Goal: Navigation & Orientation: Find specific page/section

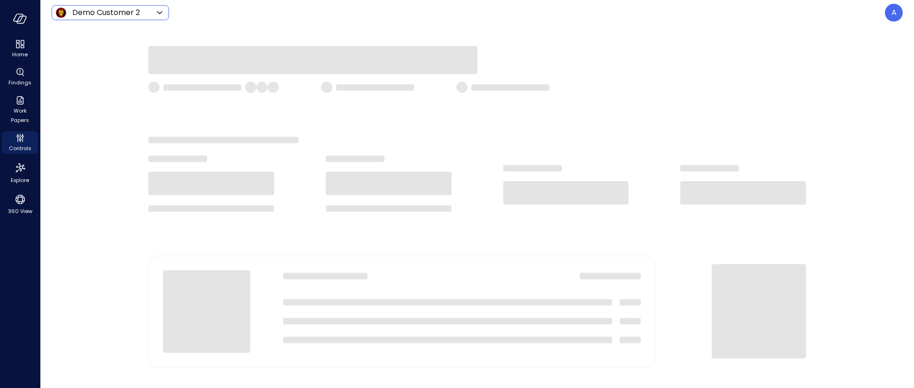
click at [162, 11] on icon at bounding box center [159, 12] width 11 height 11
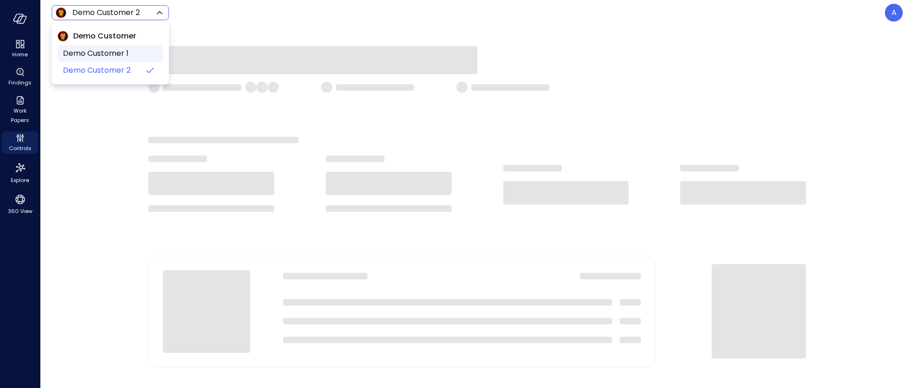
click at [118, 56] on span "Demo Customer 1" at bounding box center [109, 53] width 93 height 11
click at [134, 13] on body "Home Findings Work Papers Controls Explore 360 View Demo Customer 1 ***** ​ A […" at bounding box center [457, 194] width 914 height 388
click at [108, 75] on span "Demo Customer 2" at bounding box center [109, 70] width 93 height 11
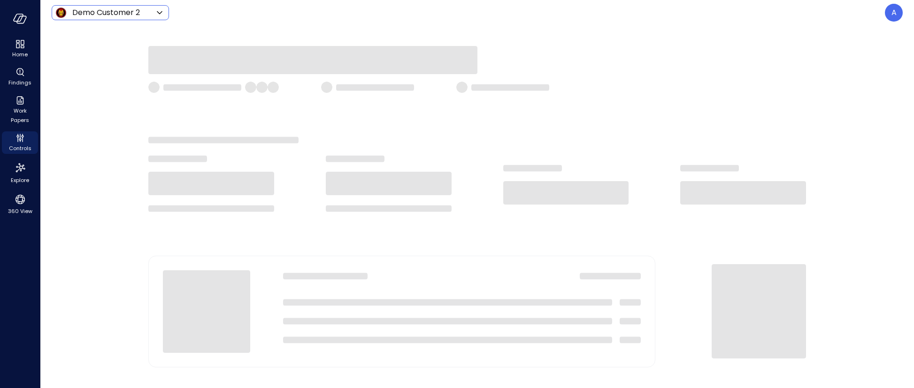
click at [77, 150] on div at bounding box center [477, 206] width 874 height 363
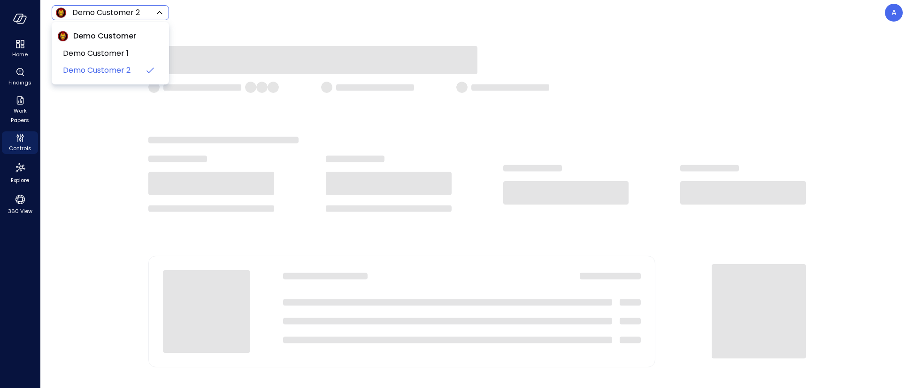
click at [134, 14] on body "Home Findings Work Papers Controls Explore 360 View Demo Customer 2 ***** ​ A […" at bounding box center [457, 194] width 914 height 388
click at [93, 51] on span "Demo Customer 1" at bounding box center [109, 53] width 93 height 11
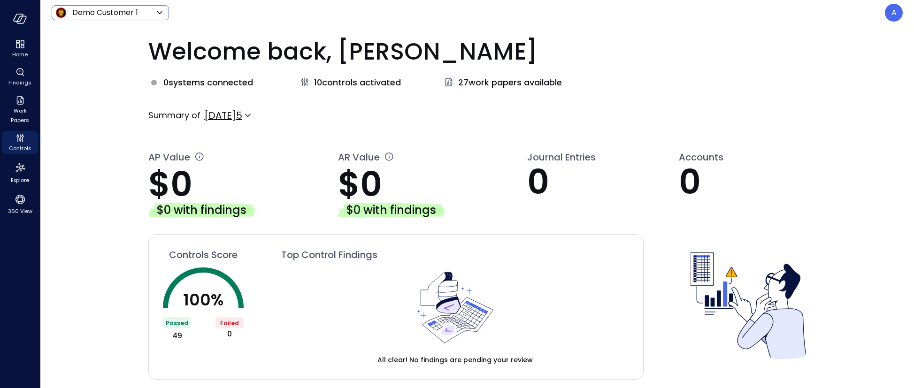
click at [132, 10] on body "**********" at bounding box center [457, 194] width 914 height 388
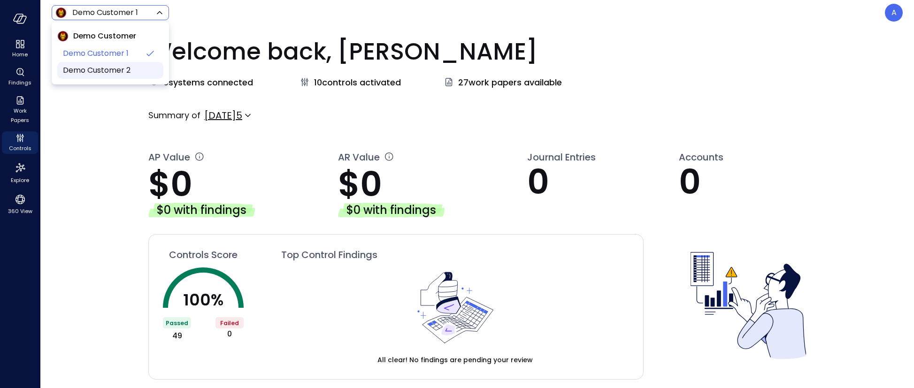
click at [104, 70] on span "Demo Customer 2" at bounding box center [109, 70] width 93 height 11
type input "*****"
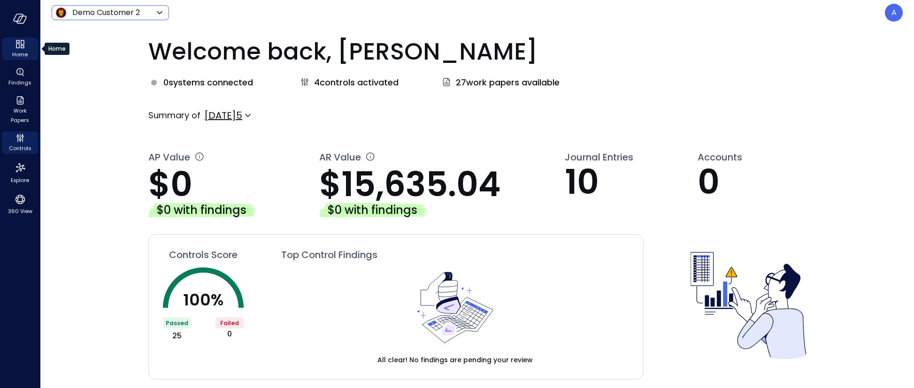
click at [18, 47] on icon "Home" at bounding box center [20, 44] width 11 height 11
click at [18, 72] on icon "Findings" at bounding box center [20, 72] width 11 height 11
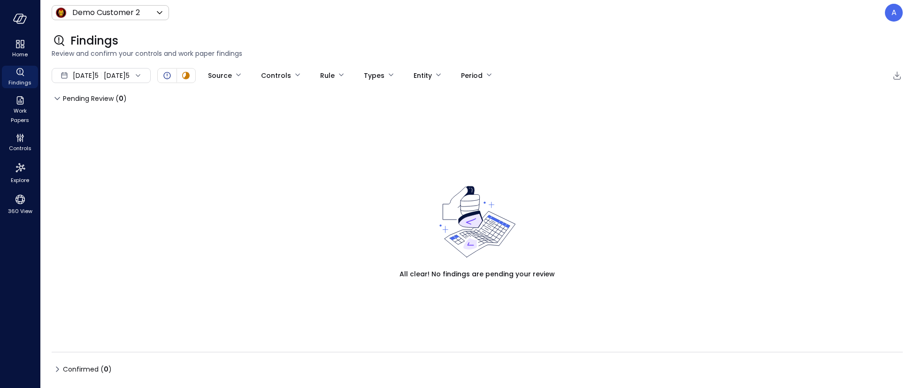
click at [141, 73] on div "[DATE] [DATE]" at bounding box center [101, 75] width 99 height 15
click at [106, 134] on li "Current Year [DATE]5" at bounding box center [104, 131] width 78 height 15
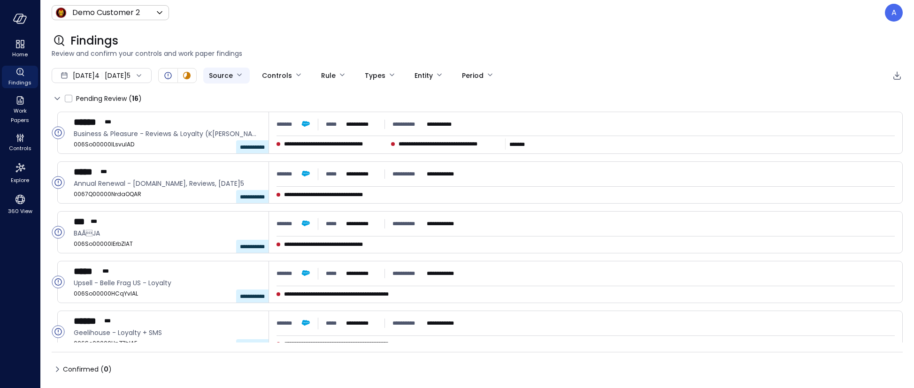
click at [250, 75] on body "**********" at bounding box center [457, 194] width 914 height 388
click at [316, 74] on div at bounding box center [457, 194] width 914 height 388
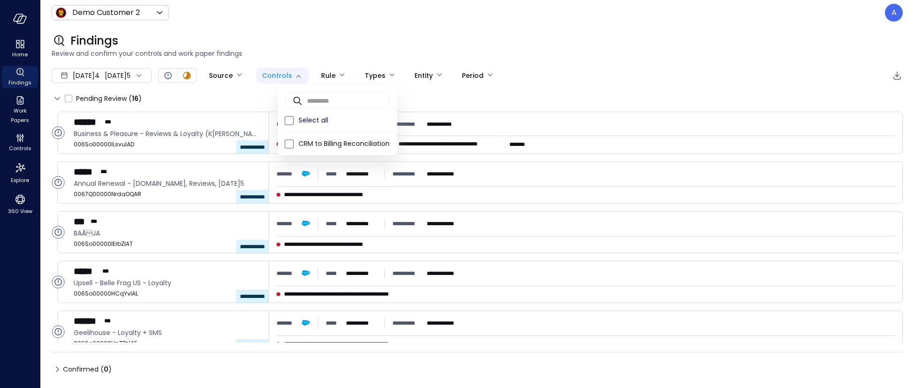
click at [312, 75] on body "**********" at bounding box center [457, 194] width 914 height 388
click at [349, 79] on div at bounding box center [457, 194] width 914 height 388
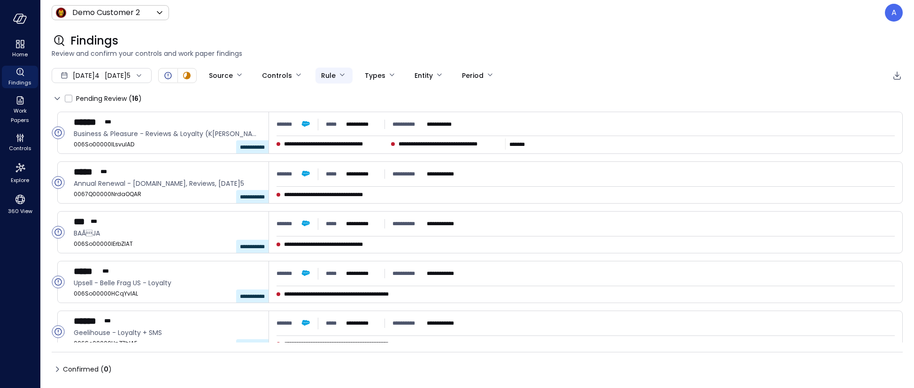
click at [350, 75] on body "**********" at bounding box center [457, 194] width 914 height 388
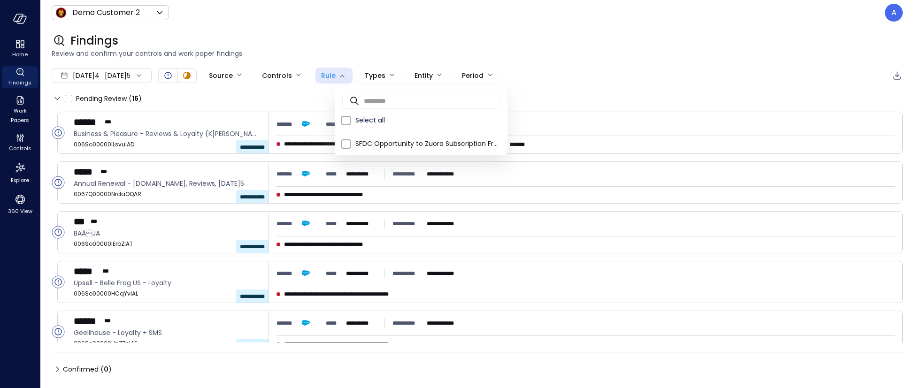
click at [395, 75] on div at bounding box center [457, 194] width 914 height 388
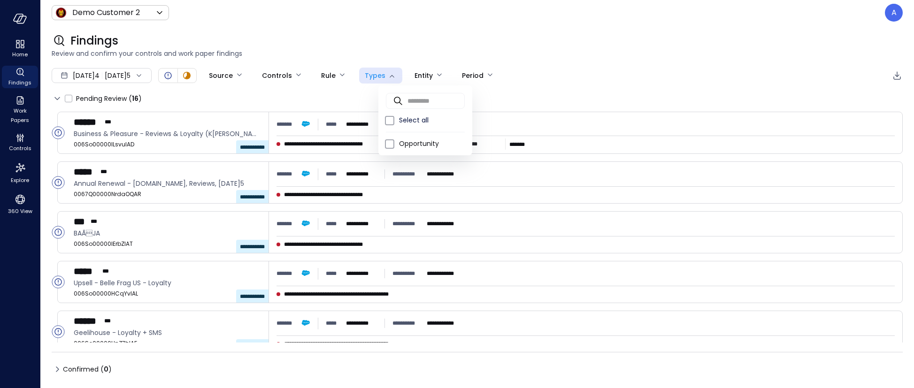
click at [395, 76] on body "**********" at bounding box center [457, 194] width 914 height 388
click at [437, 76] on div at bounding box center [457, 194] width 914 height 388
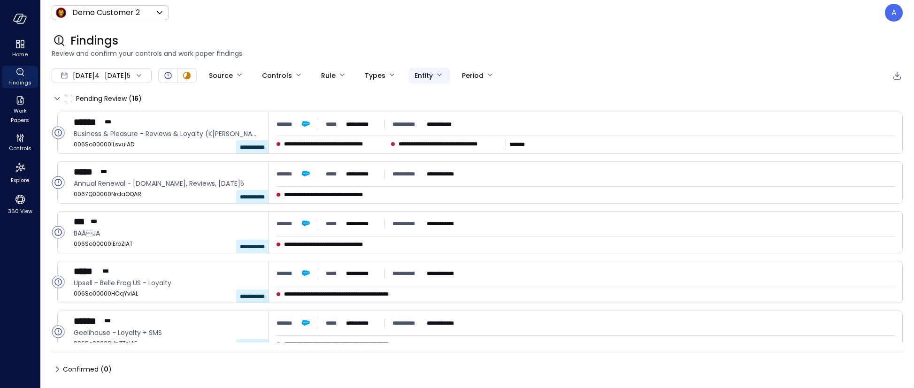
click at [442, 76] on body "**********" at bounding box center [457, 194] width 914 height 388
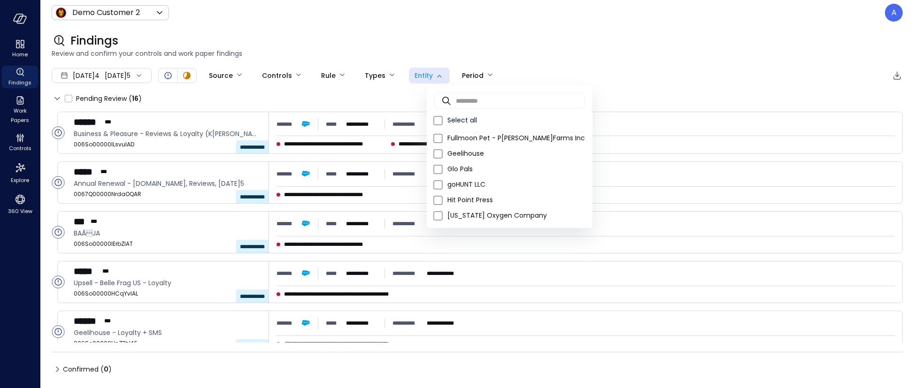
scroll to position [102, 0]
click at [498, 74] on div at bounding box center [457, 194] width 914 height 388
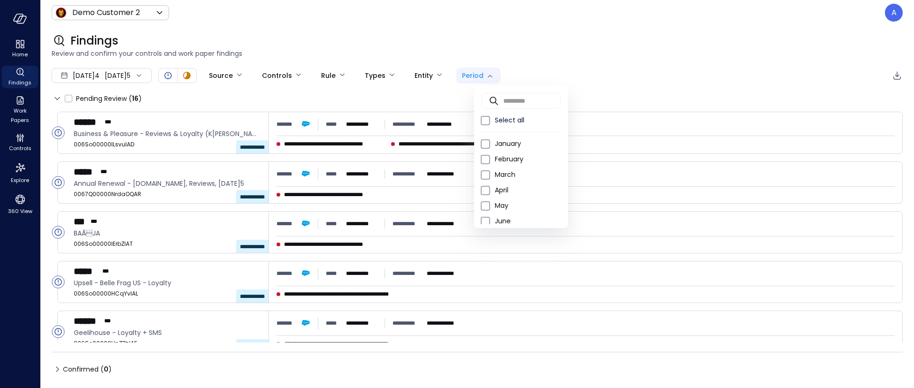
click at [496, 75] on body "**********" at bounding box center [457, 194] width 914 height 388
click at [600, 59] on div at bounding box center [457, 194] width 914 height 388
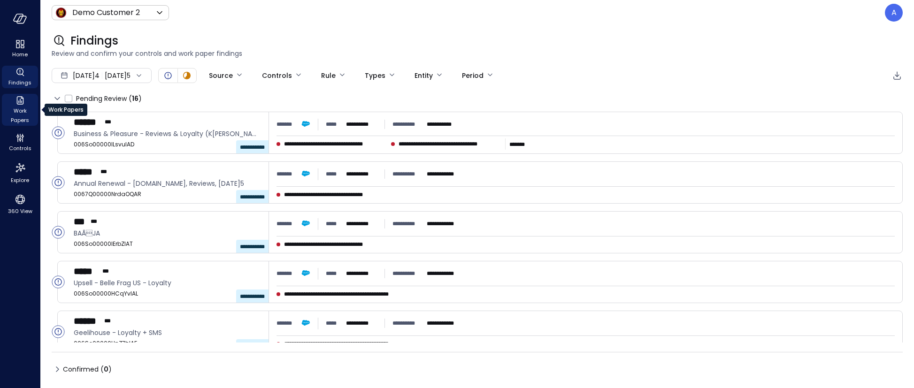
click at [19, 105] on icon "Work Papers" at bounding box center [20, 100] width 11 height 11
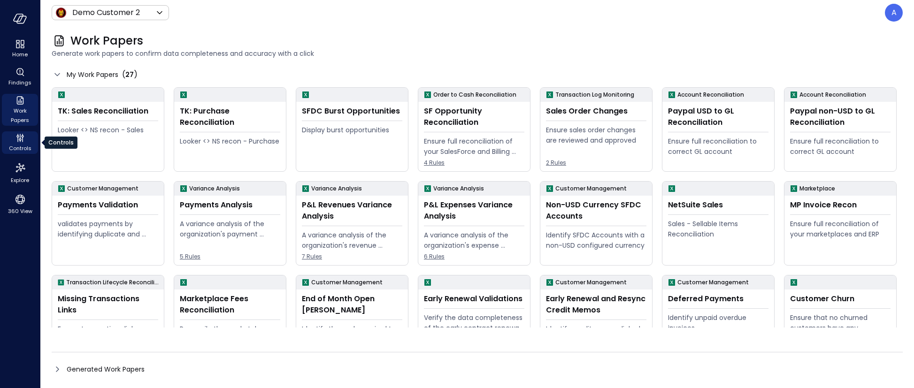
click at [23, 140] on icon "Controls" at bounding box center [20, 137] width 11 height 11
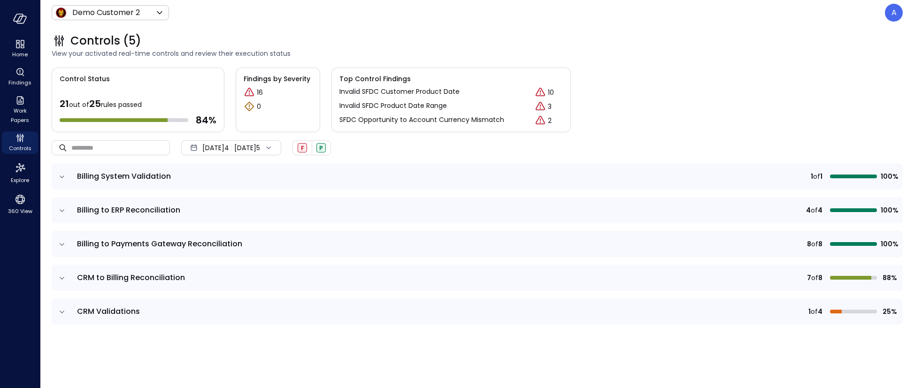
click at [61, 178] on icon "expand row" at bounding box center [61, 176] width 9 height 9
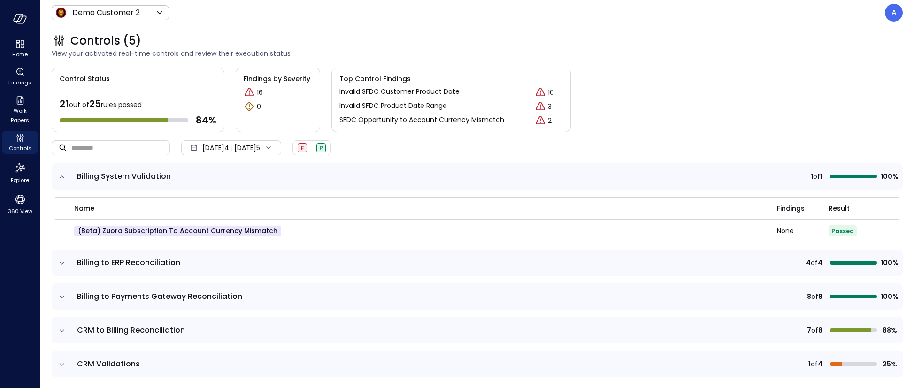
scroll to position [8, 0]
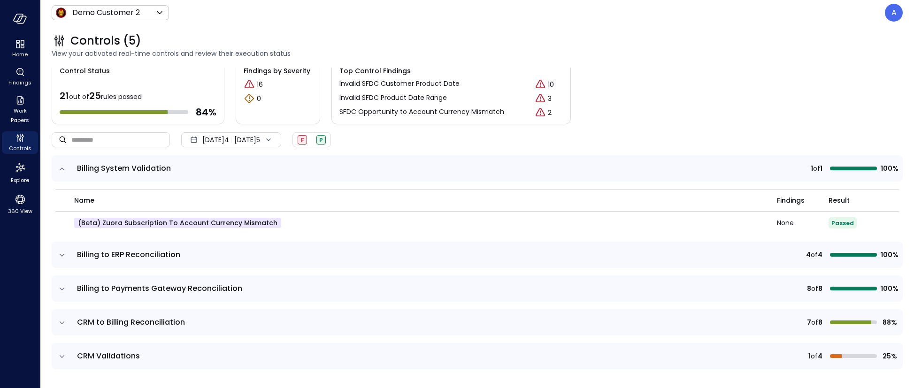
click at [62, 256] on icon "expand row" at bounding box center [61, 255] width 9 height 9
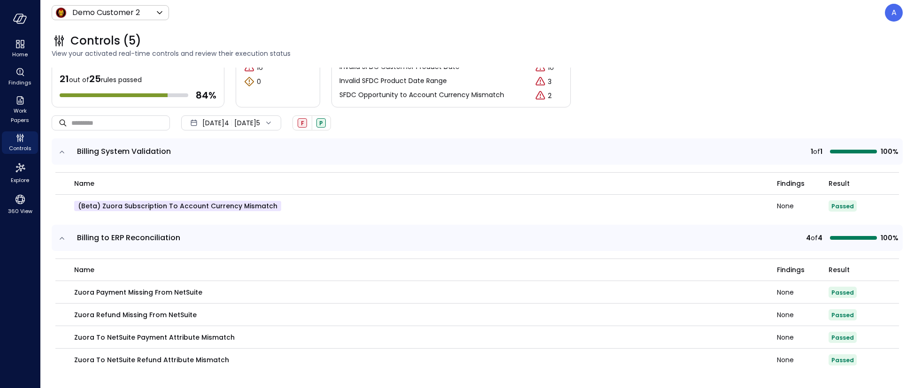
scroll to position [128, 0]
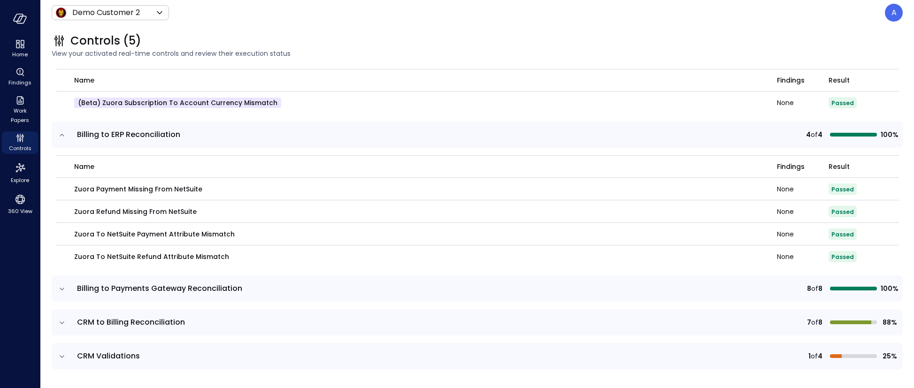
click at [86, 169] on span "name" at bounding box center [84, 167] width 20 height 10
click at [108, 196] on td "Zuora Payment Missing from NetSuite" at bounding box center [416, 189] width 722 height 23
drag, startPoint x: 71, startPoint y: 189, endPoint x: 204, endPoint y: 189, distance: 132.9
click at [204, 189] on td "Zuora Payment Missing from NetSuite" at bounding box center [416, 189] width 722 height 23
drag, startPoint x: 71, startPoint y: 211, endPoint x: 235, endPoint y: 209, distance: 163.9
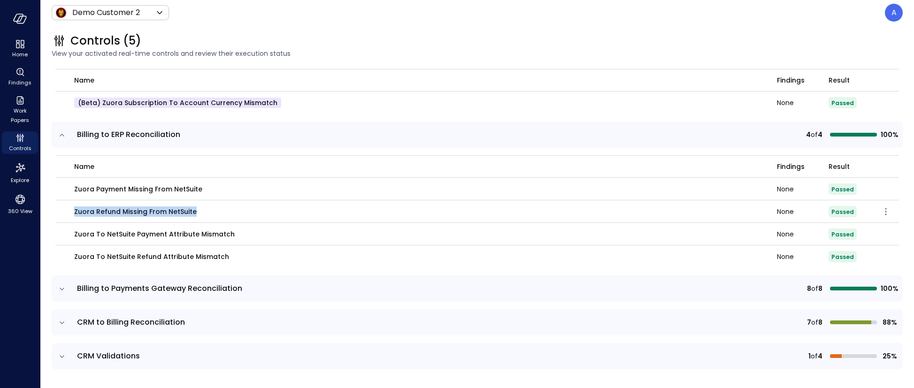
click at [234, 209] on td "Zuora Refund Missing from NetSuite" at bounding box center [416, 212] width 722 height 23
drag, startPoint x: 71, startPoint y: 236, endPoint x: 186, endPoint y: 239, distance: 114.6
click at [186, 239] on td "Zuora to NetSuite Payment Attribute Mismatch" at bounding box center [416, 234] width 722 height 23
drag, startPoint x: 79, startPoint y: 261, endPoint x: 276, endPoint y: 262, distance: 196.3
click at [276, 262] on td "Zuora to NetSuite Refund Attribute Mismatch" at bounding box center [416, 257] width 722 height 23
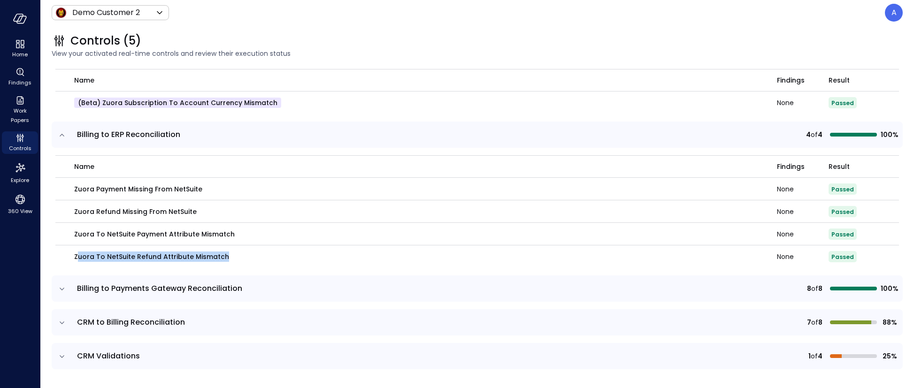
click at [61, 291] on icon "expand row" at bounding box center [61, 289] width 9 height 9
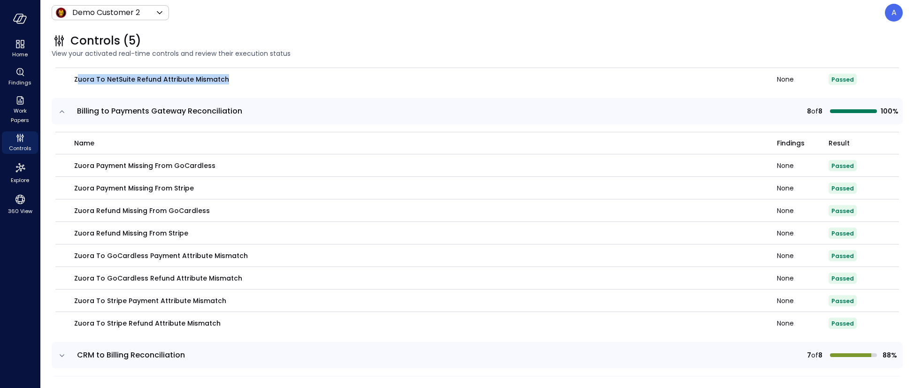
scroll to position [339, 0]
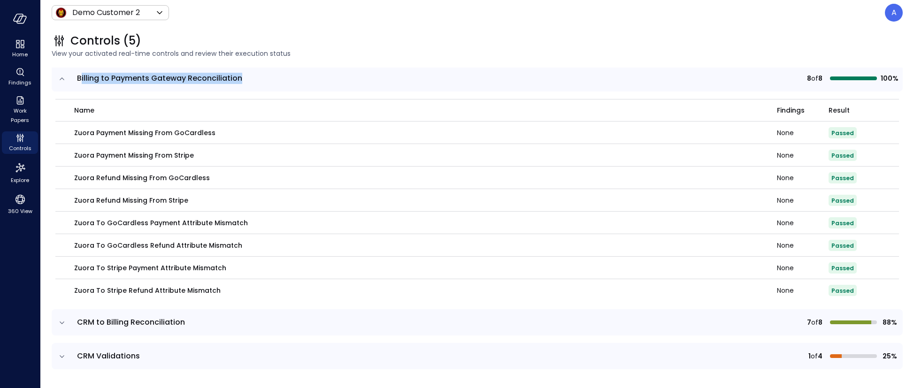
drag, startPoint x: 82, startPoint y: 81, endPoint x: 255, endPoint y: 83, distance: 172.4
click at [255, 83] on span "Billing to Payments Gateway Reconciliation" at bounding box center [314, 78] width 475 height 11
click at [63, 325] on icon "expand row" at bounding box center [61, 322] width 9 height 9
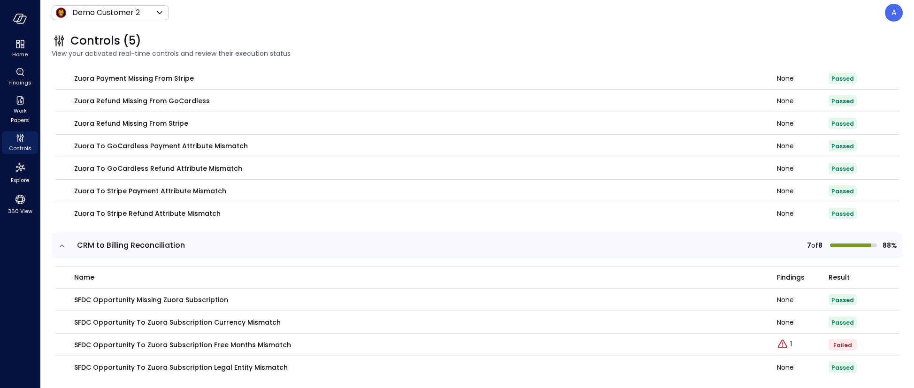
scroll to position [549, 0]
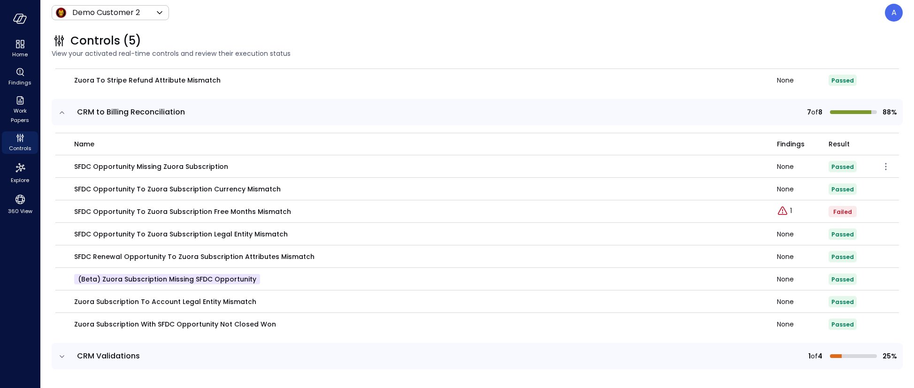
click at [164, 167] on p "SFDC Opportunity Missing Zuora Subscription" at bounding box center [151, 167] width 154 height 10
click at [308, 67] on div "Controls (5) View your activated real-time controls and review their execution …" at bounding box center [477, 206] width 874 height 363
click at [59, 356] on icon "expand row" at bounding box center [61, 356] width 9 height 9
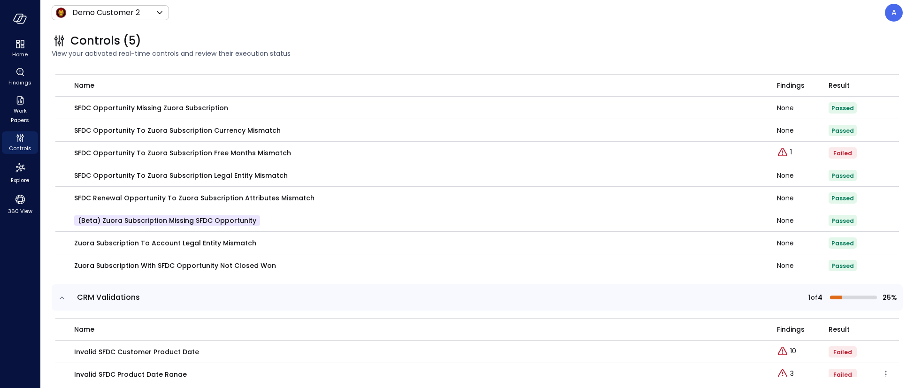
scroll to position [669, 0]
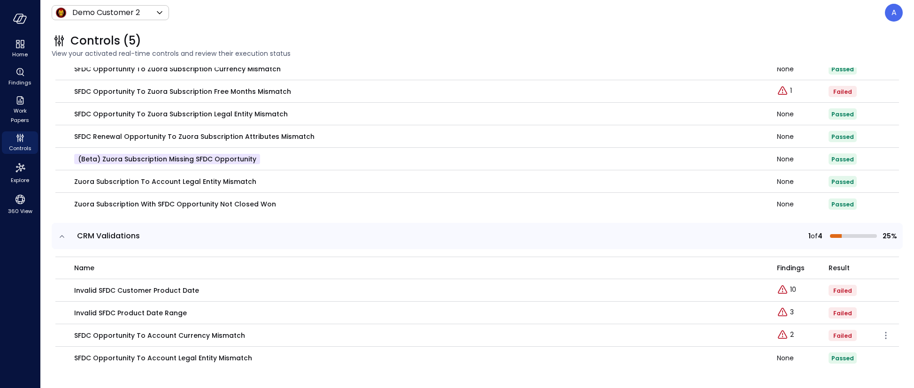
click at [182, 338] on p "SFDC Opportunity to Account Currency Mismatch" at bounding box center [159, 336] width 171 height 10
click at [96, 335] on p "SFDC Opportunity to Account Currency Mismatch" at bounding box center [159, 336] width 171 height 10
click at [779, 337] on icon "Explore findings" at bounding box center [782, 335] width 11 height 11
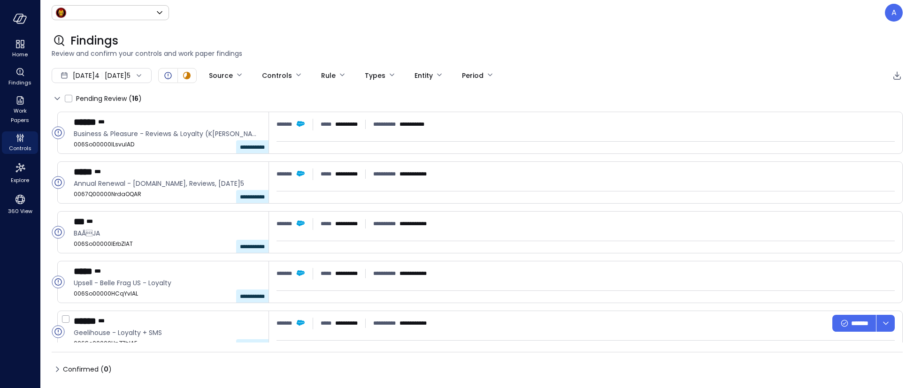
type input "*****"
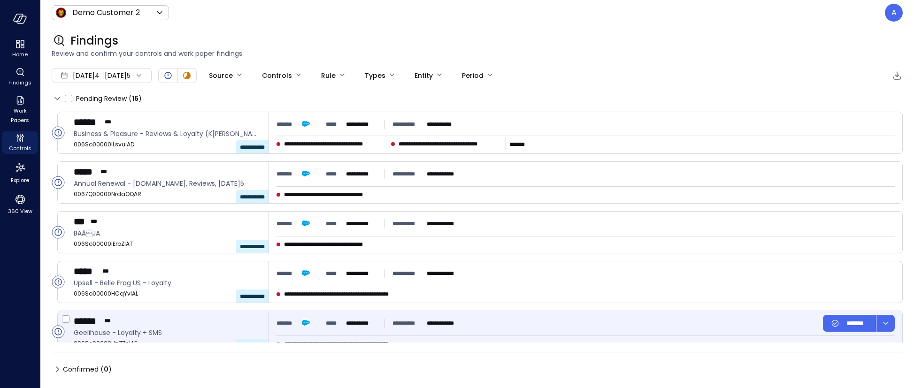
type input "****"
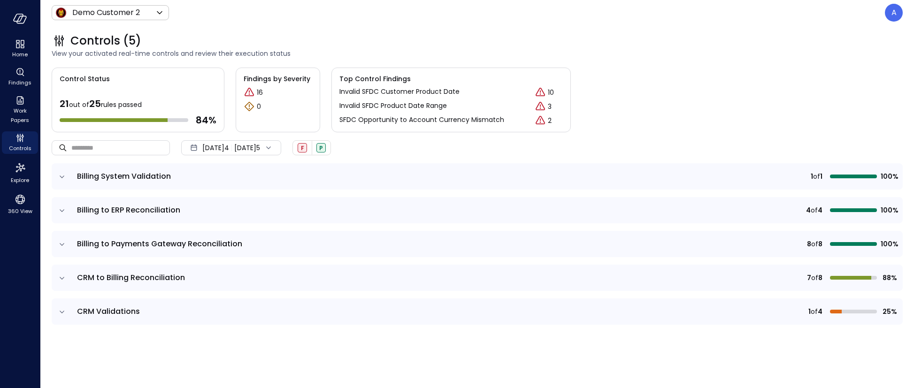
click at [61, 310] on icon "expand row" at bounding box center [61, 312] width 9 height 9
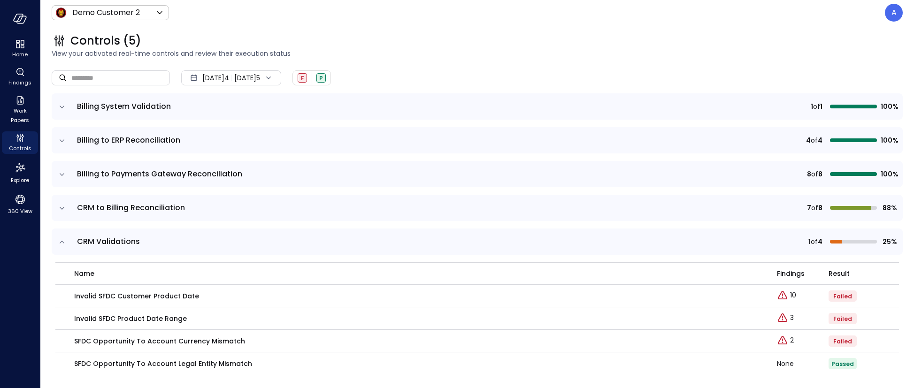
scroll to position [76, 0]
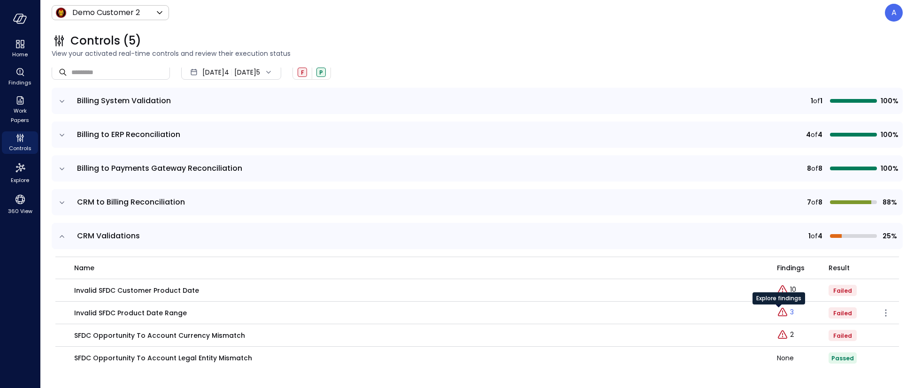
click at [777, 315] on icon "Explore findings" at bounding box center [782, 312] width 11 height 11
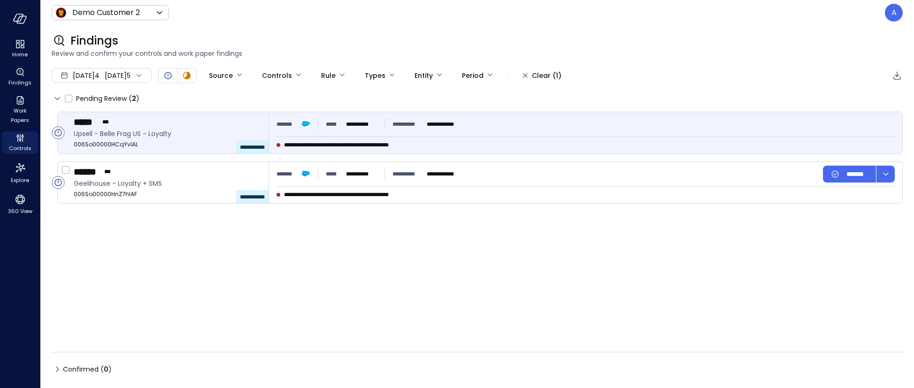
type input "****"
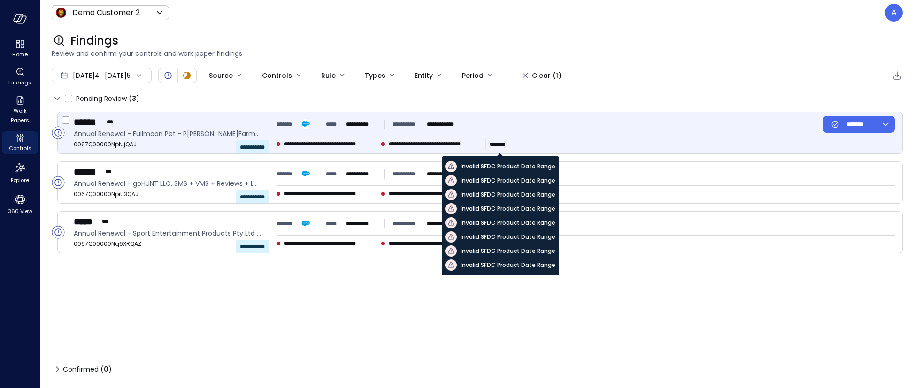
click at [497, 143] on span "* * ****" at bounding box center [497, 145] width 15 height 6
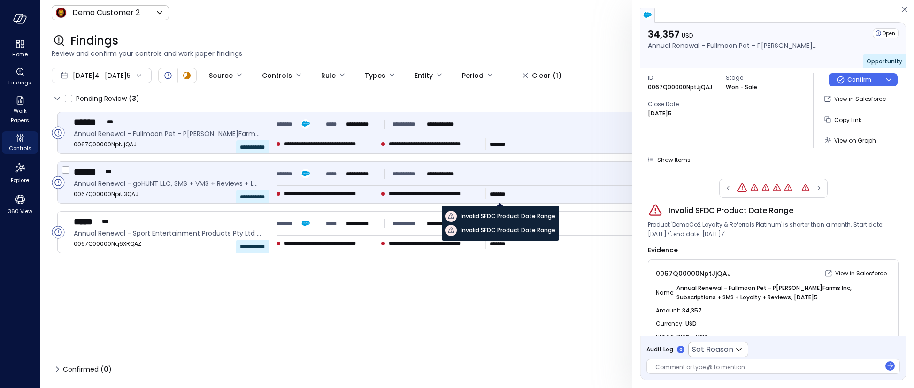
click at [505, 194] on span "* * ****" at bounding box center [497, 195] width 15 height 6
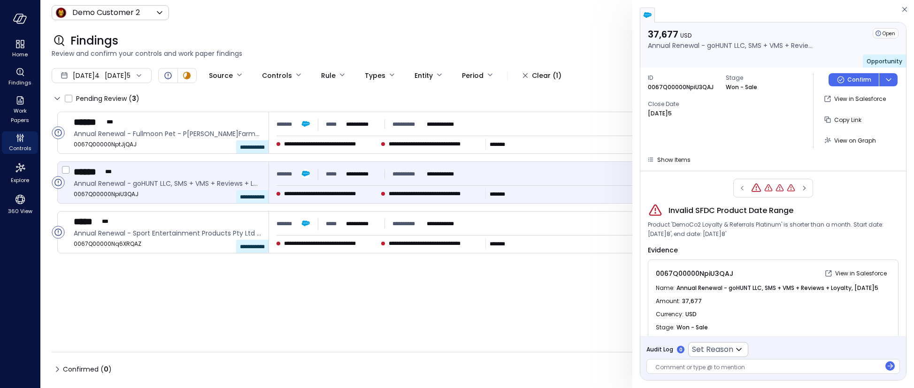
click at [411, 182] on div "**********" at bounding box center [369, 174] width 184 height 17
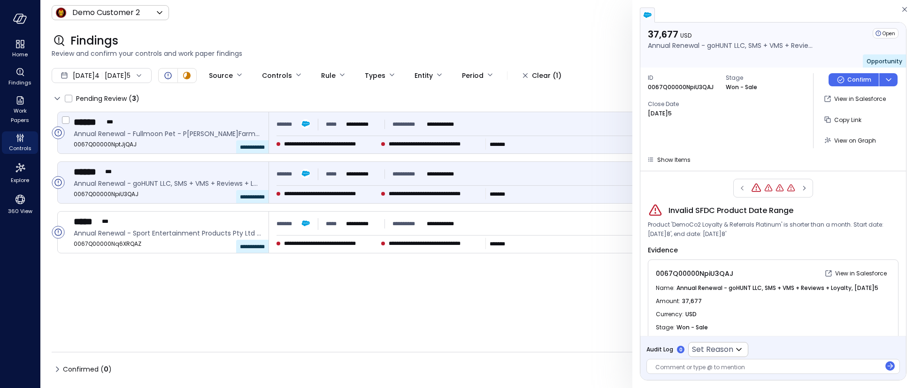
click at [302, 137] on div "**********" at bounding box center [586, 132] width 634 height 41
click at [306, 189] on span "**********" at bounding box center [330, 193] width 93 height 9
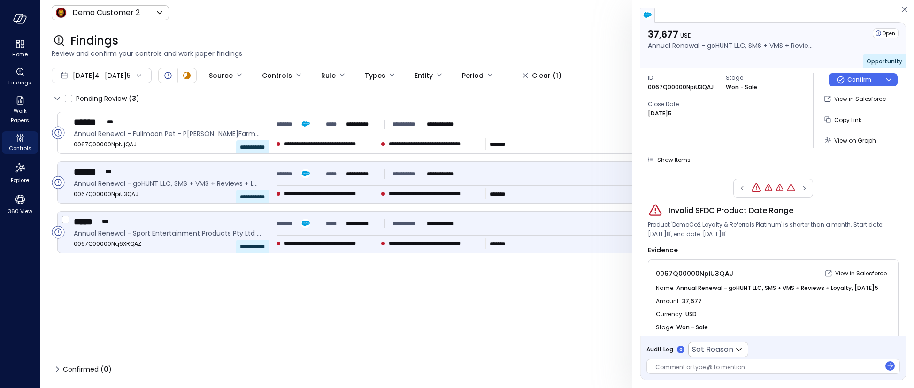
click at [309, 238] on div "**********" at bounding box center [449, 243] width 344 height 11
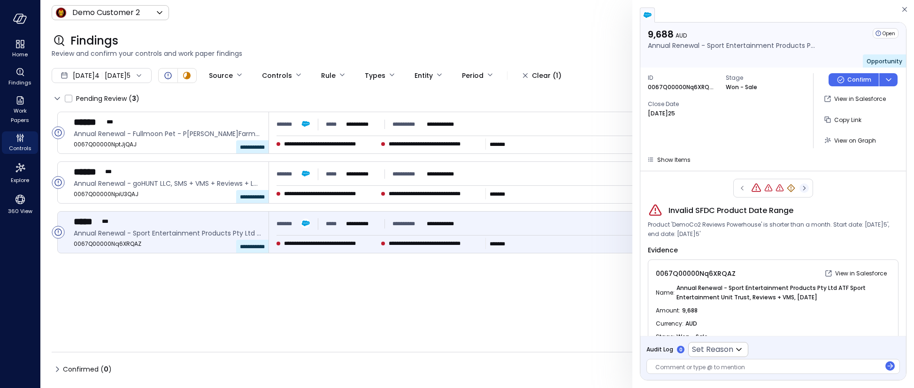
click at [801, 190] on icon "button" at bounding box center [804, 188] width 9 height 11
click at [729, 190] on div "Invalid SFDC Product Date Range Product 'Extra Domain (Reviews)' is shorter tha…" at bounding box center [773, 277] width 251 height 197
click at [746, 189] on div at bounding box center [774, 188] width 80 height 19
click at [762, 189] on icon "Invalid SFDC Product Date Range" at bounding box center [767, 188] width 11 height 11
click at [764, 189] on icon "Invalid SFDC Product Date Range" at bounding box center [767, 188] width 11 height 11
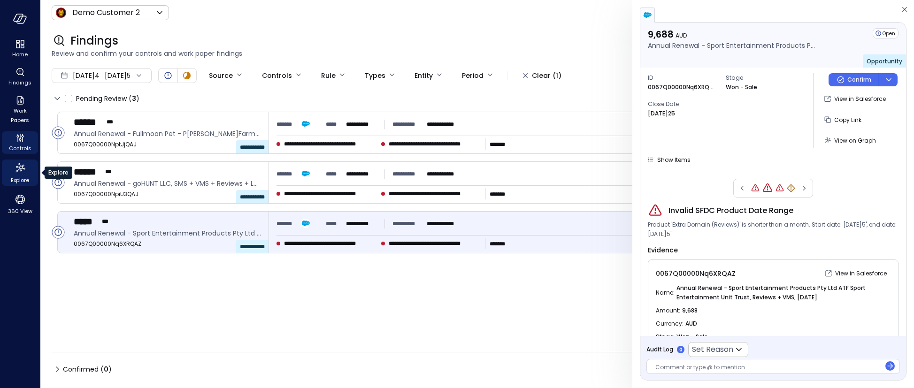
click at [19, 170] on icon "Explore" at bounding box center [20, 168] width 15 height 15
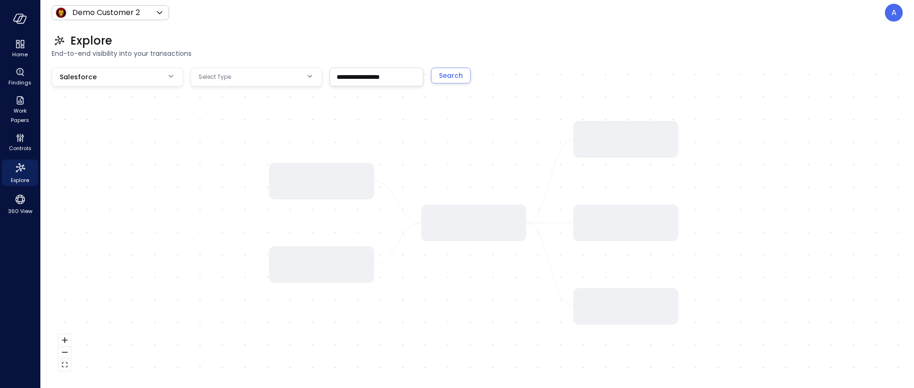
click at [250, 83] on body "**********" at bounding box center [457, 194] width 914 height 388
click at [120, 76] on div at bounding box center [457, 194] width 914 height 388
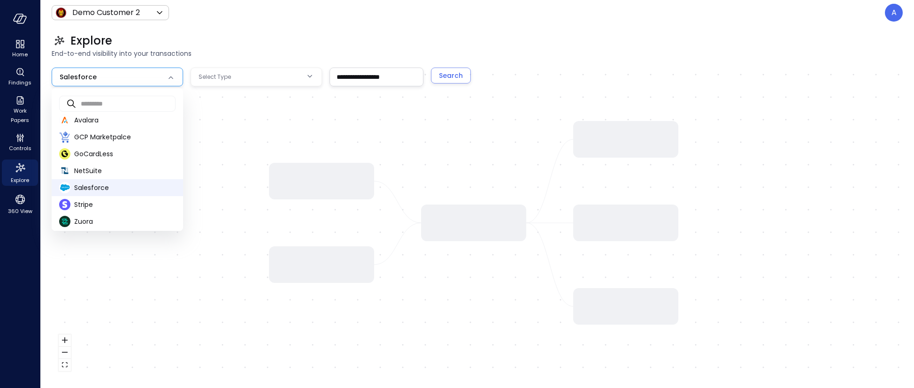
click at [130, 81] on body "**********" at bounding box center [457, 194] width 914 height 388
click at [89, 172] on span "NetSuite" at bounding box center [124, 171] width 101 height 10
type input "********"
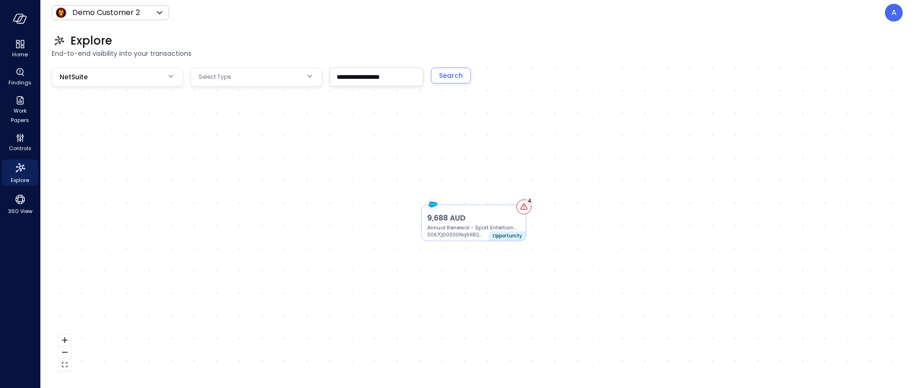
click at [245, 79] on body "**********" at bounding box center [457, 194] width 914 height 388
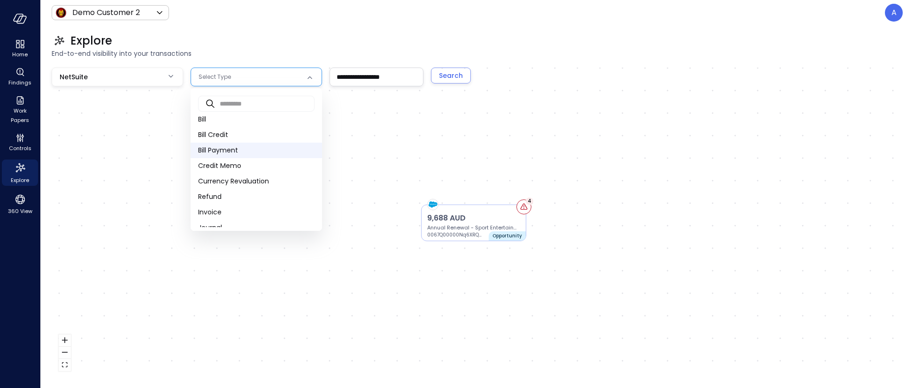
click at [220, 153] on span "Bill Payment" at bounding box center [256, 151] width 116 height 10
type input "*"
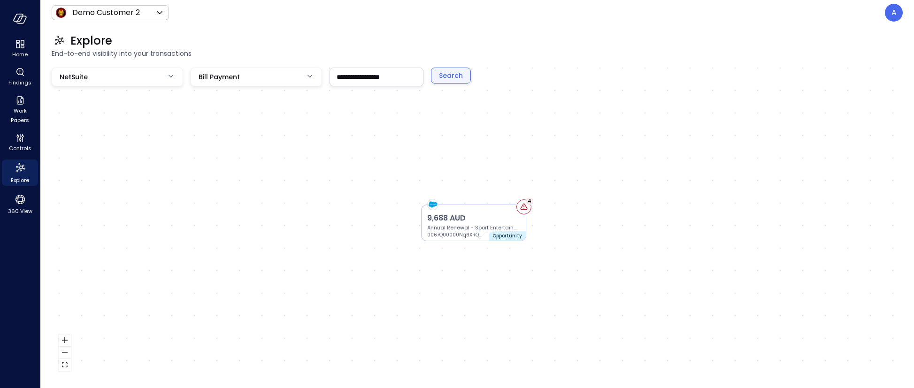
click at [451, 79] on div "Search" at bounding box center [451, 76] width 24 height 12
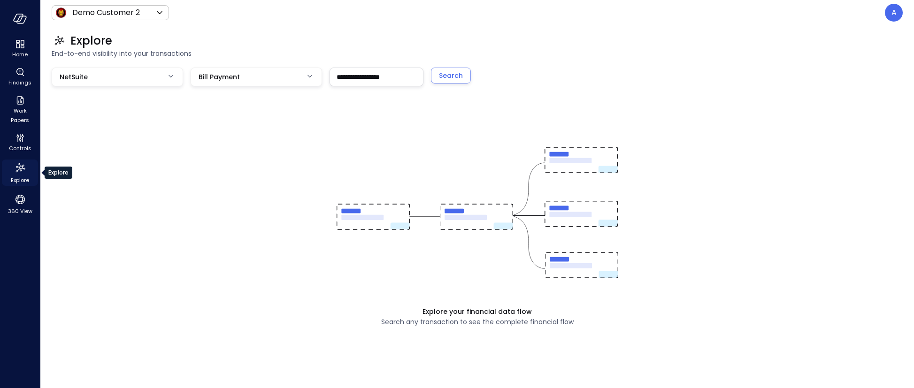
click at [21, 171] on icon "Explore" at bounding box center [20, 168] width 15 height 15
click at [19, 201] on icon "360 View" at bounding box center [19, 199] width 9 height 9
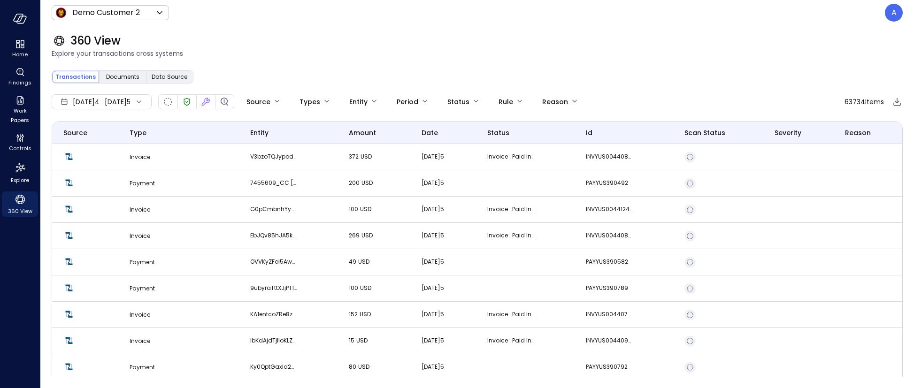
click at [126, 97] on div "[DATE]4 [DATE]5" at bounding box center [102, 101] width 100 height 15
click at [101, 155] on li "Current Year [DATE]5" at bounding box center [104, 158] width 78 height 15
click at [397, 80] on div "Transactions Documents Data Source" at bounding box center [478, 77] width 852 height 19
click at [20, 76] on icon "Findings" at bounding box center [20, 72] width 11 height 11
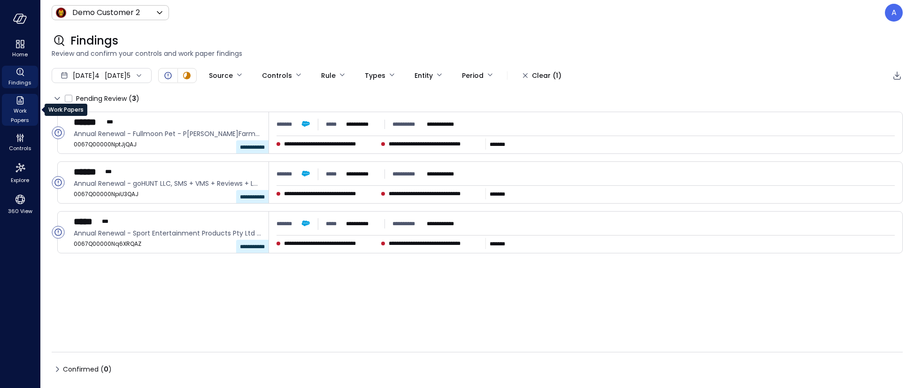
click at [21, 106] on span "Work Papers" at bounding box center [20, 115] width 29 height 19
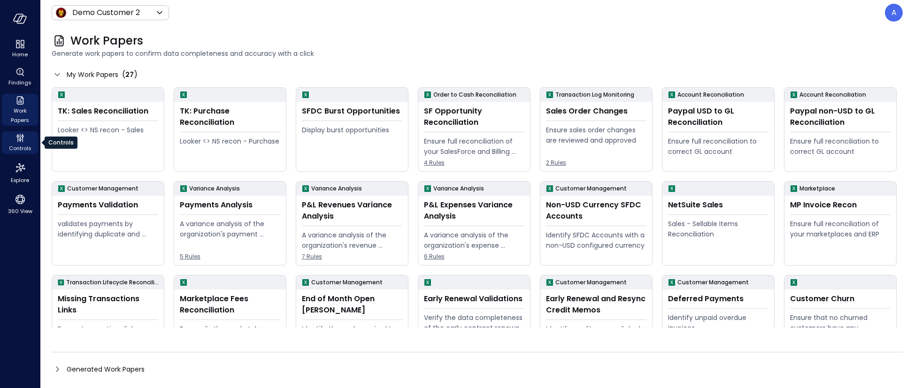
click at [19, 140] on icon "Controls" at bounding box center [20, 137] width 11 height 11
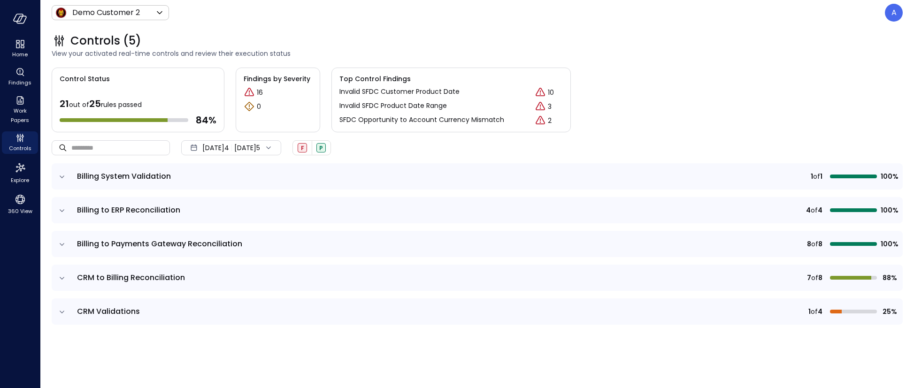
click at [62, 314] on icon "expand row" at bounding box center [61, 312] width 9 height 9
click at [60, 313] on icon "expand row" at bounding box center [61, 312] width 9 height 9
click at [23, 42] on icon "Home" at bounding box center [23, 42] width 4 height 5
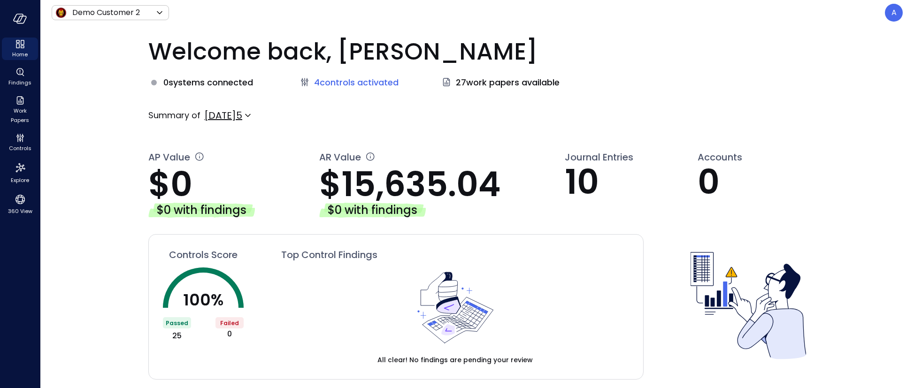
click at [355, 83] on span "4 controls activated" at bounding box center [356, 83] width 85 height 12
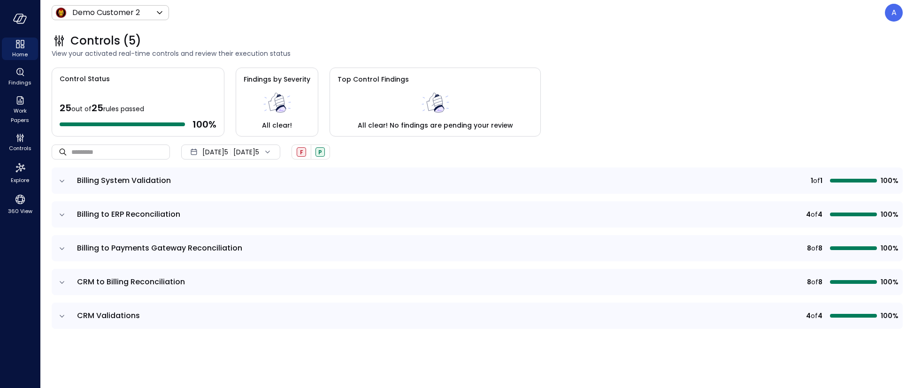
click at [228, 154] on span "[DATE]5" at bounding box center [215, 152] width 26 height 10
click at [238, 209] on li "Current Year [DATE]5" at bounding box center [234, 208] width 78 height 15
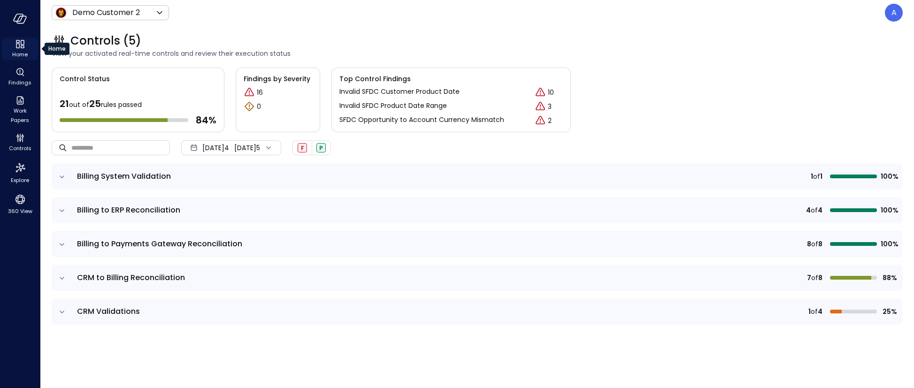
click at [18, 47] on icon "Home" at bounding box center [18, 45] width 4 height 5
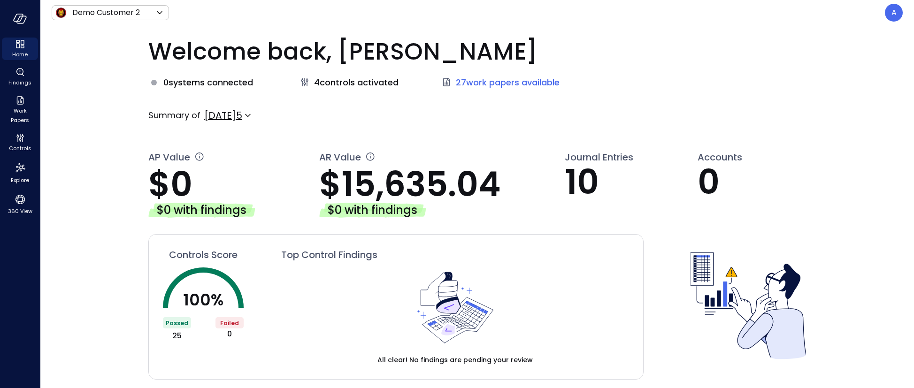
click at [502, 85] on span "27 work papers available" at bounding box center [508, 83] width 104 height 12
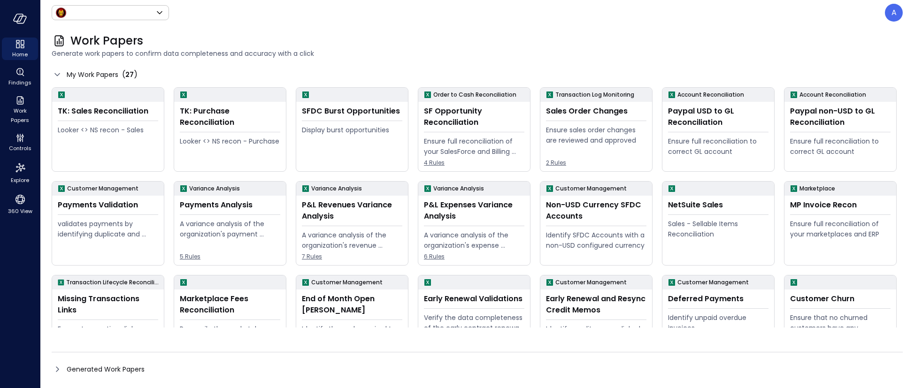
type input "*****"
click at [22, 44] on icon "Home" at bounding box center [20, 44] width 11 height 11
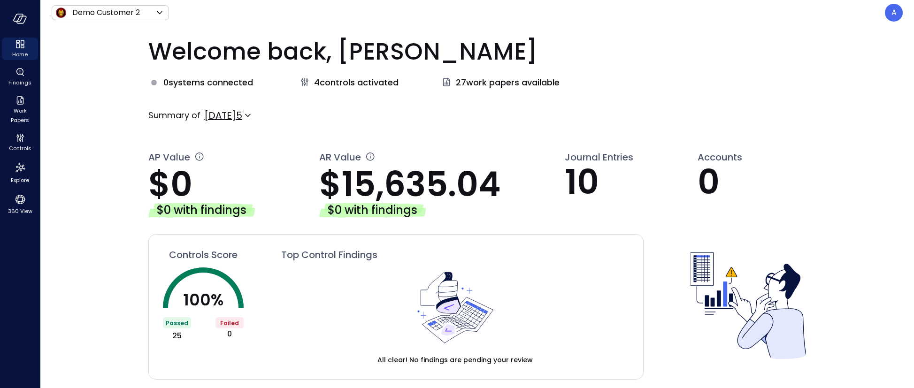
drag, startPoint x: 162, startPoint y: 82, endPoint x: 256, endPoint y: 82, distance: 94.4
click at [256, 82] on div "0 systems connected" at bounding box center [202, 83] width 108 height 12
click at [244, 116] on body "**********" at bounding box center [457, 194] width 914 height 388
click at [241, 187] on span "YTD" at bounding box center [234, 192] width 46 height 11
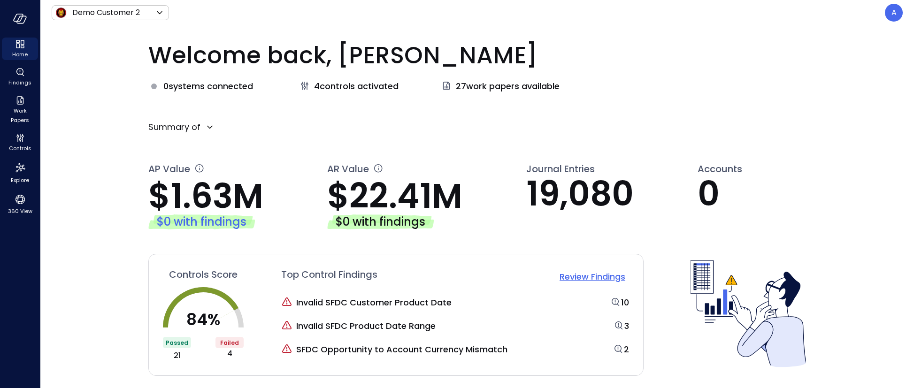
click at [200, 223] on div "$0 with findings" at bounding box center [201, 222] width 107 height 15
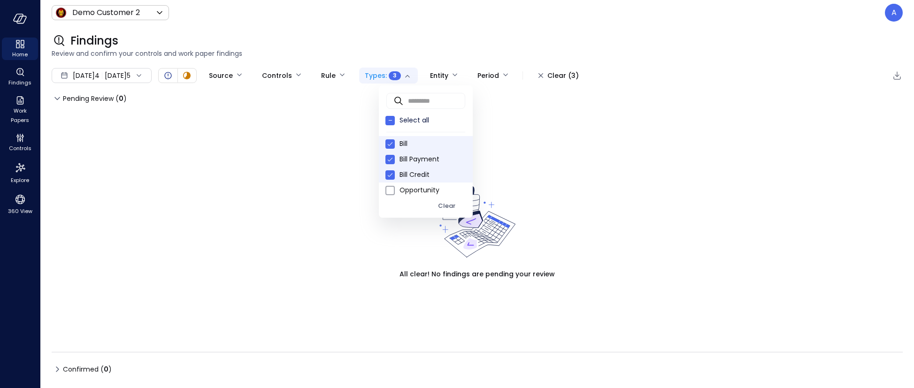
click at [411, 77] on body "Home Findings Work Papers Controls Explore 360 View Demo Customer 2 ***** ​ A F…" at bounding box center [457, 194] width 914 height 388
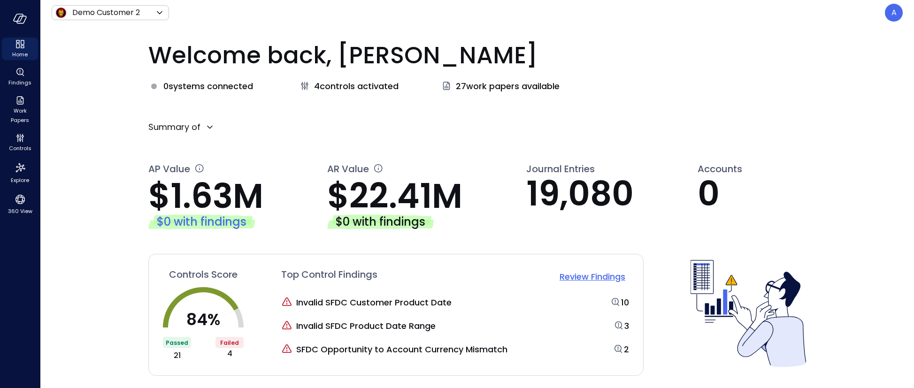
click at [199, 223] on div "$0 with findings" at bounding box center [201, 222] width 107 height 15
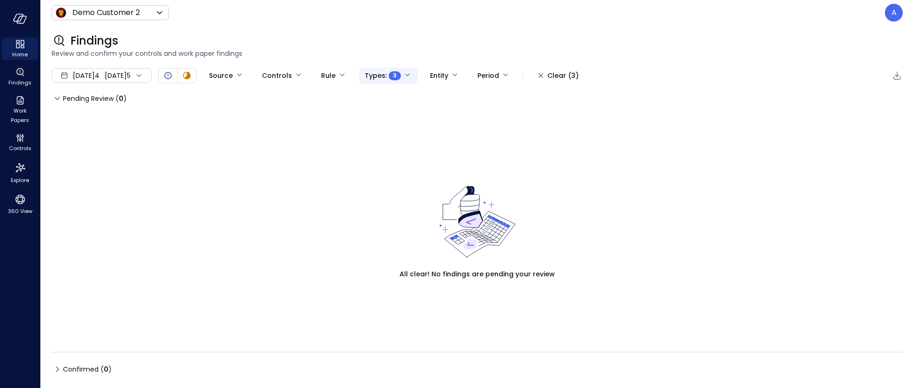
click at [396, 78] on body "Home Findings Work Papers Controls Explore 360 View Demo Customer 2 ***** ​ A F…" at bounding box center [457, 194] width 914 height 388
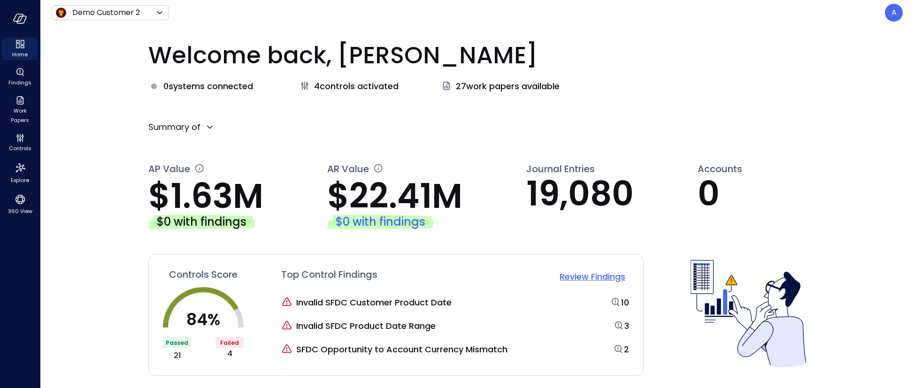
click at [389, 222] on div "$0 with findings" at bounding box center [380, 222] width 107 height 15
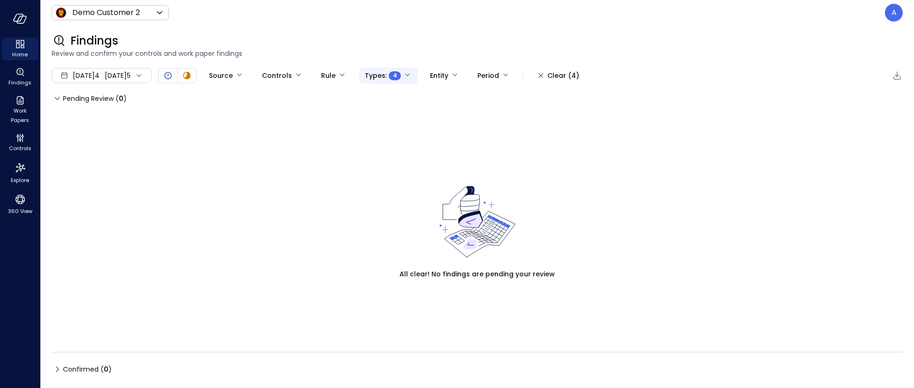
click at [401, 75] on body "Home Findings Work Papers Controls Explore 360 View Demo Customer 2 ***** ​ A F…" at bounding box center [457, 194] width 914 height 388
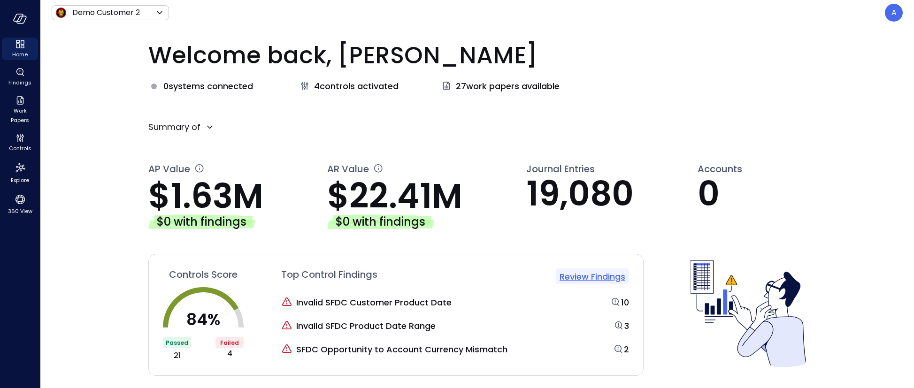
click at [599, 281] on p "Review Findings" at bounding box center [593, 277] width 66 height 13
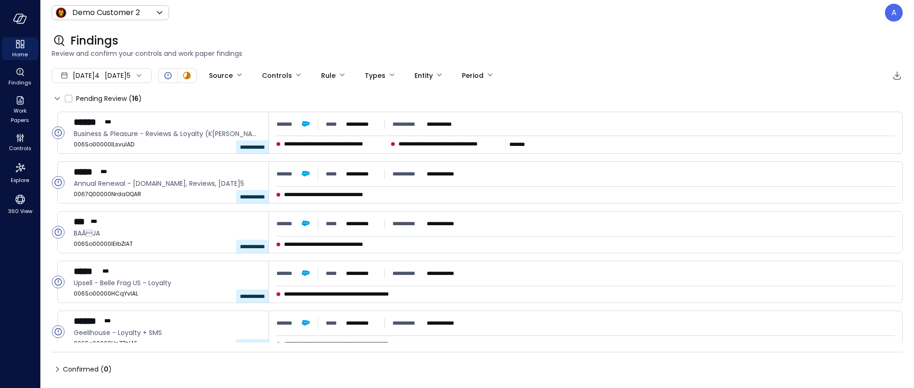
click at [54, 101] on icon at bounding box center [57, 98] width 11 height 11
click at [56, 99] on icon at bounding box center [57, 98] width 11 height 11
click at [158, 99] on icon "button" at bounding box center [159, 99] width 6 height 6
click at [58, 100] on icon at bounding box center [57, 98] width 11 height 11
click at [58, 101] on icon at bounding box center [57, 98] width 11 height 11
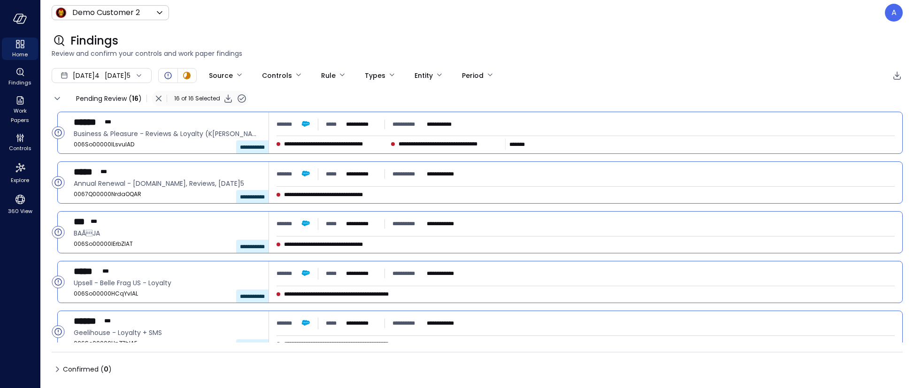
click at [101, 100] on span "Pending Review ( 16 )" at bounding box center [109, 98] width 66 height 15
click at [155, 98] on icon "button" at bounding box center [158, 98] width 11 height 11
click at [56, 98] on icon at bounding box center [57, 98] width 11 height 11
click at [57, 369] on icon at bounding box center [57, 369] width 11 height 11
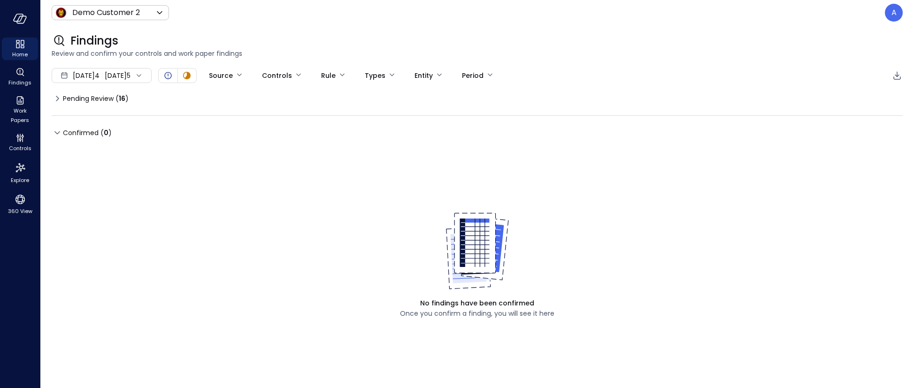
click at [57, 102] on icon at bounding box center [57, 98] width 11 height 11
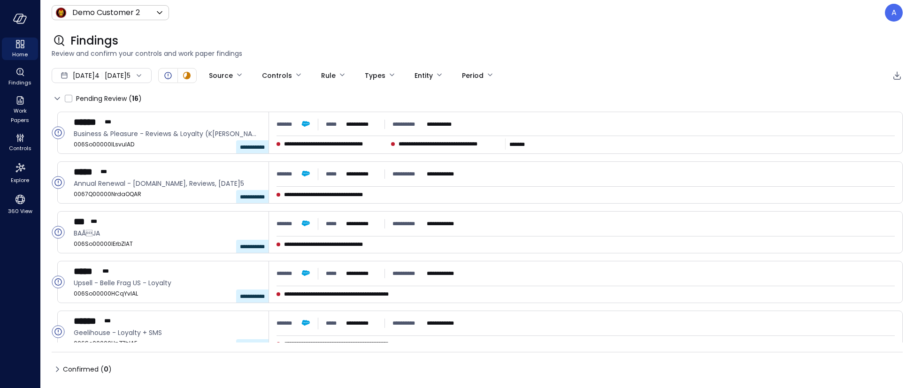
click at [57, 102] on icon at bounding box center [57, 98] width 11 height 11
click at [19, 20] on icon "button" at bounding box center [20, 19] width 14 height 10
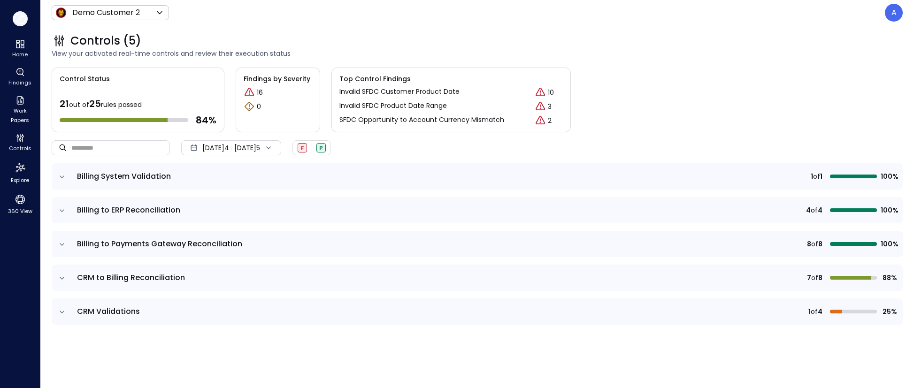
click at [20, 22] on icon "button" at bounding box center [20, 19] width 14 height 10
click at [24, 50] on span "Home" at bounding box center [19, 54] width 15 height 9
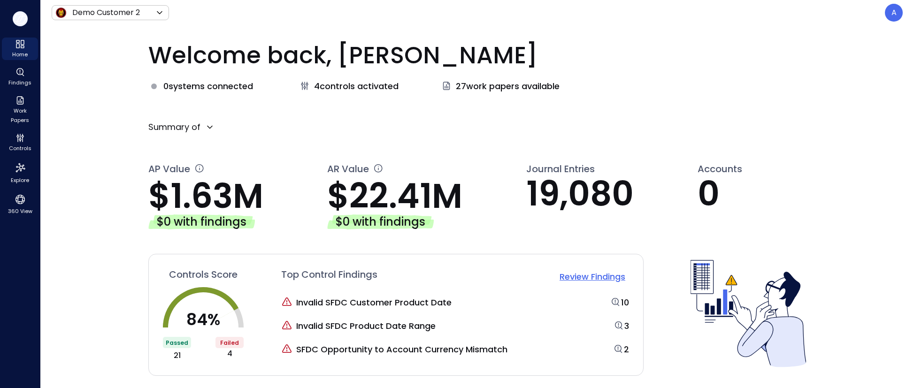
click at [22, 17] on icon "button" at bounding box center [18, 17] width 9 height 7
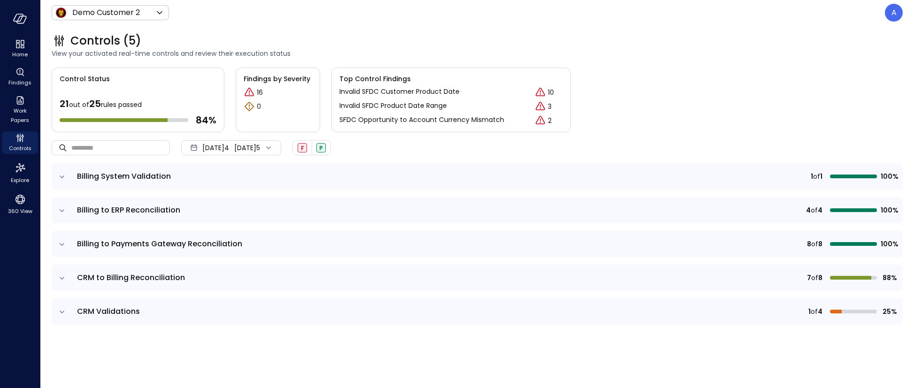
click at [19, 138] on icon "Controls" at bounding box center [20, 137] width 11 height 11
click at [23, 20] on icon "button" at bounding box center [20, 19] width 14 height 10
click at [542, 121] on icon "Critical" at bounding box center [540, 120] width 11 height 11
click at [553, 121] on div "2" at bounding box center [549, 120] width 28 height 11
click at [387, 122] on p "SFDC Opportunity to Account Currency Mismatch" at bounding box center [422, 120] width 165 height 10
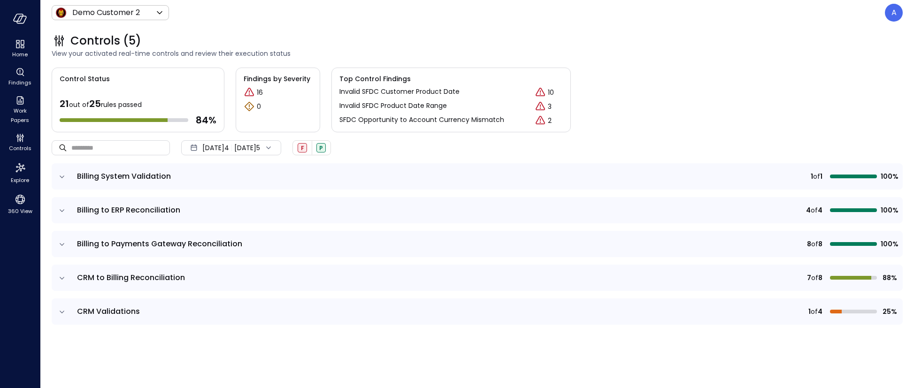
click at [386, 106] on p "Invalid SFDC Product Date Range" at bounding box center [394, 106] width 108 height 10
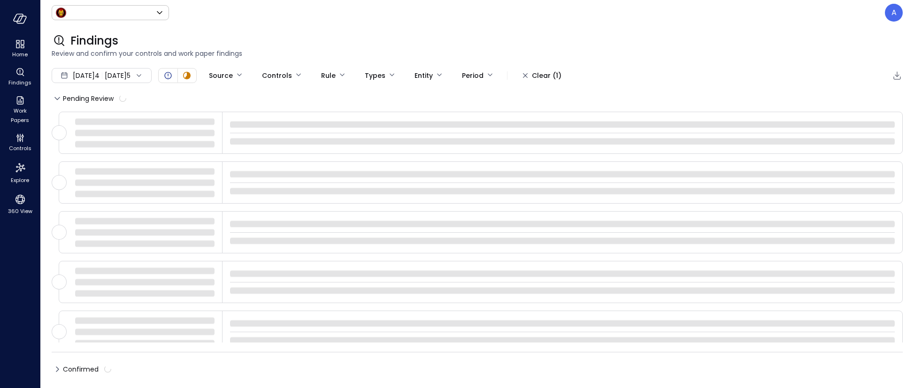
type input "*****"
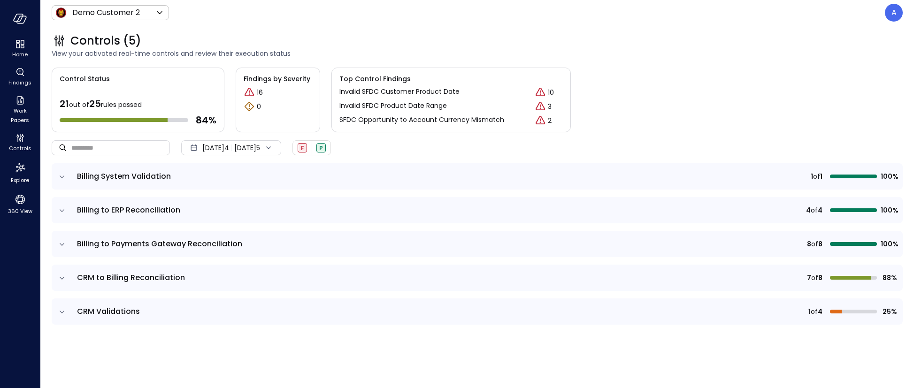
click at [385, 92] on p "Invalid SFDC Customer Product Date" at bounding box center [400, 92] width 120 height 10
click at [18, 135] on icon "Controls" at bounding box center [20, 137] width 11 height 11
click at [16, 107] on span "Work Papers" at bounding box center [20, 115] width 29 height 19
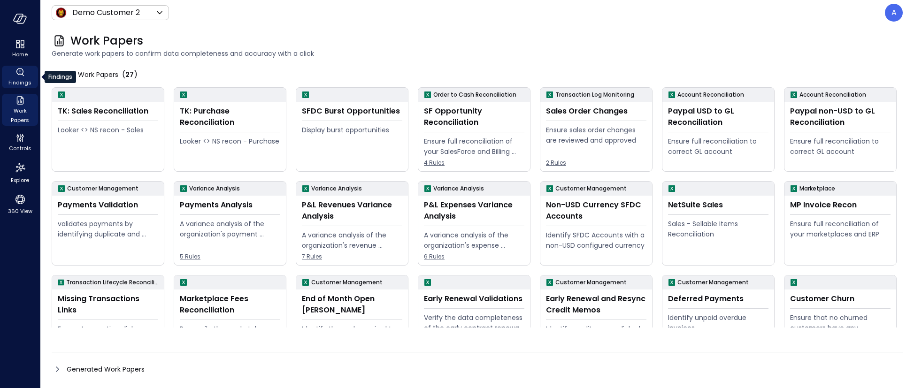
click at [21, 70] on icon "Findings" at bounding box center [20, 72] width 11 height 11
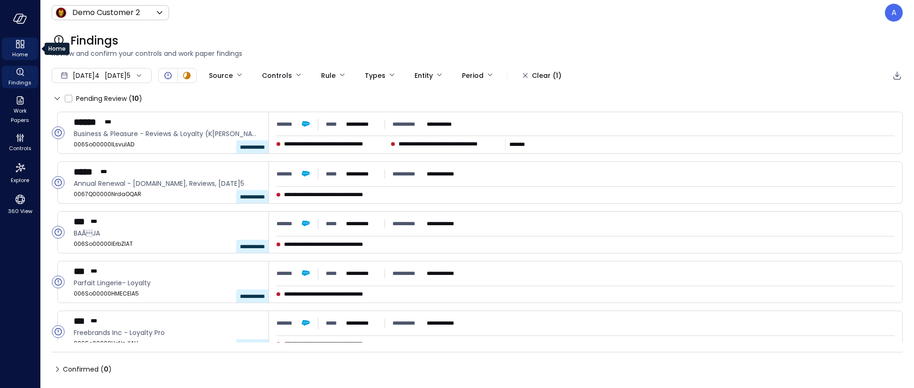
click at [23, 52] on span "Home" at bounding box center [19, 54] width 15 height 9
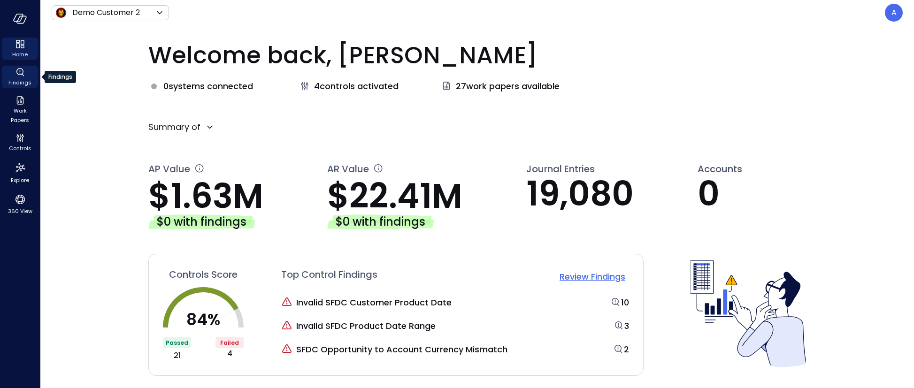
click at [20, 72] on icon "Findings" at bounding box center [20, 72] width 11 height 11
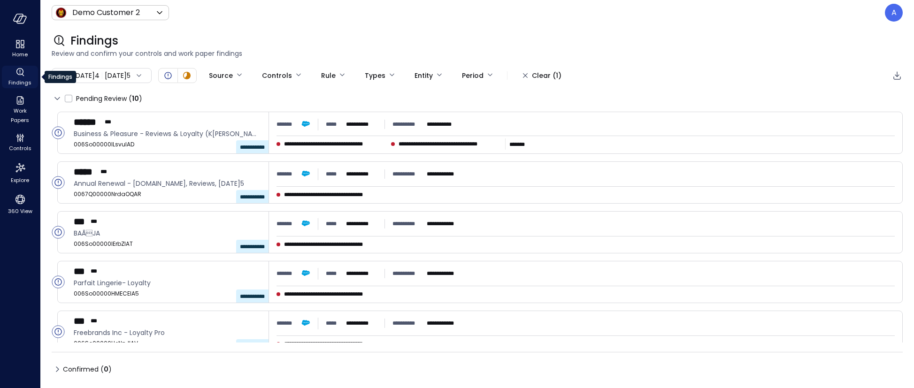
click at [16, 73] on icon "Findings" at bounding box center [19, 71] width 7 height 7
click at [15, 109] on span "Work Papers" at bounding box center [20, 115] width 29 height 19
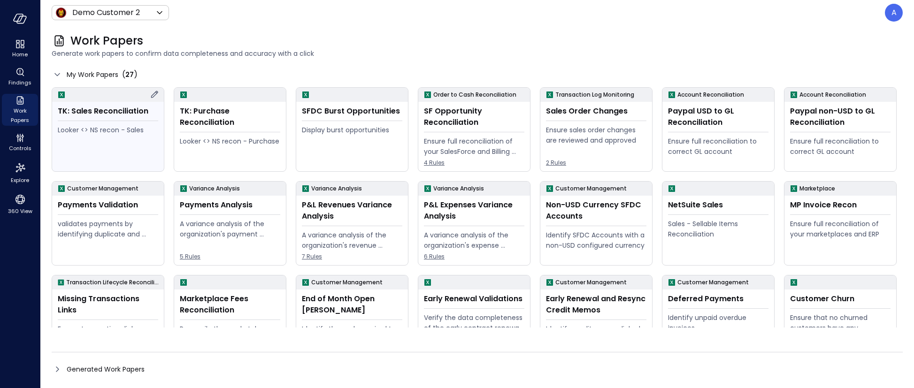
click at [102, 113] on div "TK: Sales Reconciliation" at bounding box center [108, 111] width 101 height 11
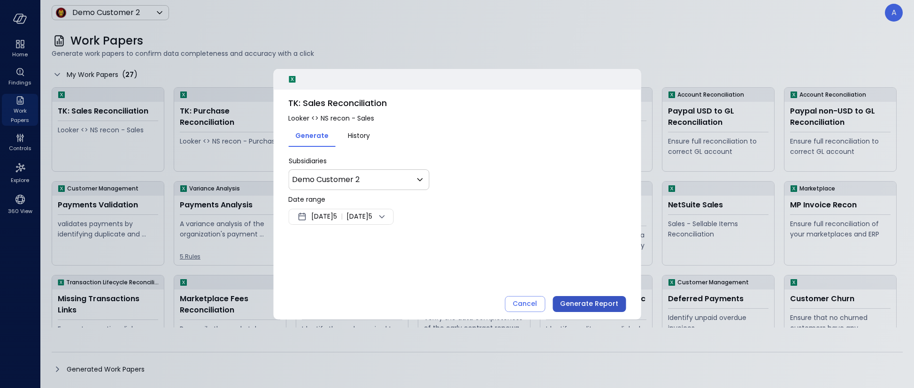
click at [589, 306] on div "Generate Report" at bounding box center [589, 304] width 58 height 12
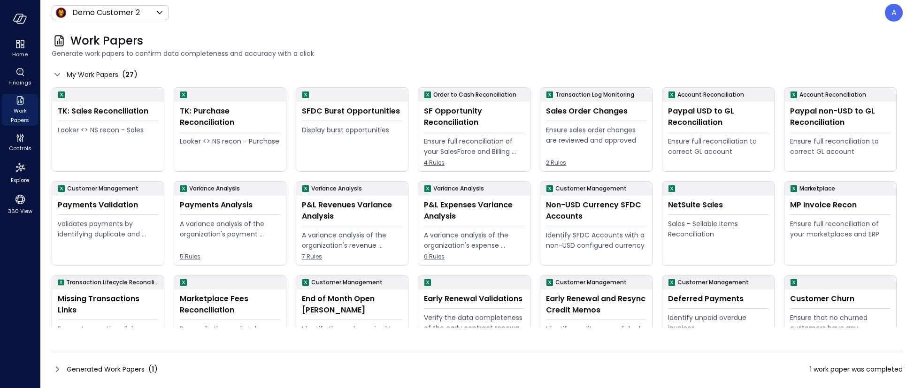
click at [855, 371] on span "1 work paper was completed" at bounding box center [856, 369] width 93 height 10
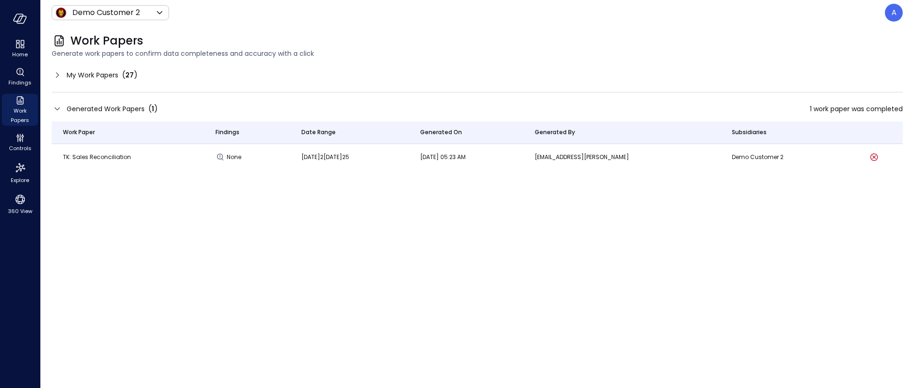
click at [99, 158] on span "TK: Sales Reconciliation" at bounding box center [97, 157] width 68 height 8
click at [204, 155] on td "None" at bounding box center [246, 157] width 85 height 26
click at [104, 155] on span "TK: Sales Reconciliation" at bounding box center [97, 157] width 68 height 8
click at [766, 161] on p "Demo Customer 2" at bounding box center [783, 157] width 102 height 9
click at [59, 75] on icon at bounding box center [57, 74] width 3 height 5
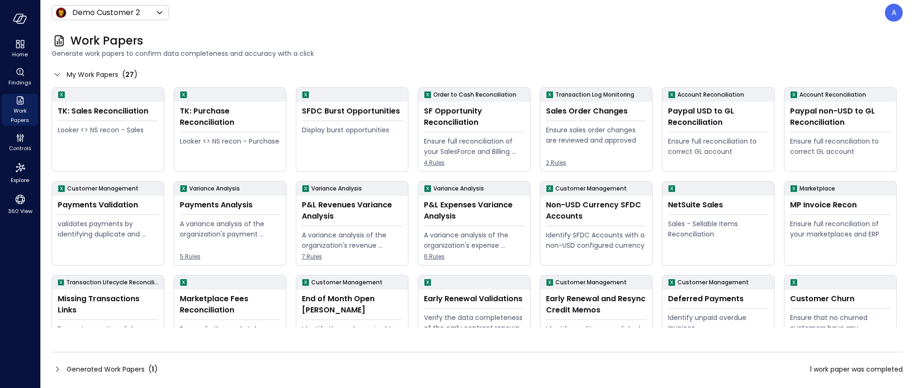
click at [59, 75] on icon at bounding box center [57, 74] width 11 height 11
click at [54, 78] on icon at bounding box center [57, 74] width 11 height 11
click at [56, 73] on icon at bounding box center [57, 74] width 11 height 11
click at [56, 370] on icon at bounding box center [57, 369] width 11 height 11
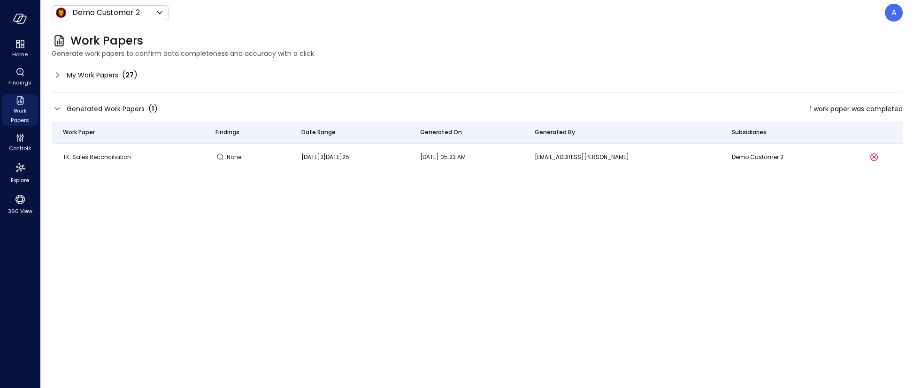
click at [109, 109] on span "Generated Work Papers" at bounding box center [106, 109] width 78 height 10
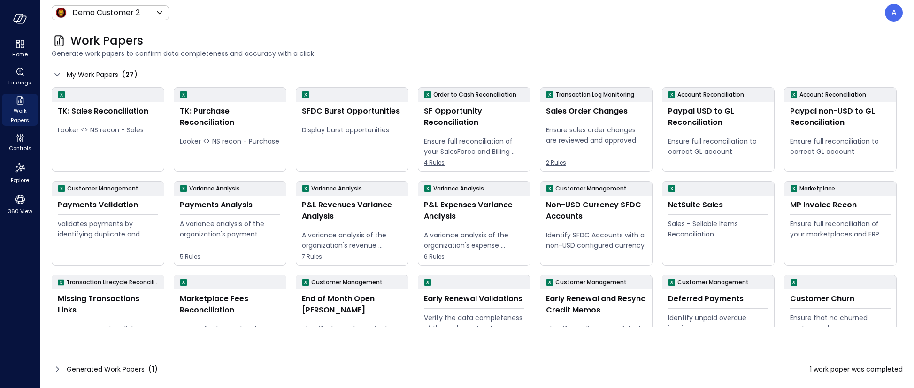
click at [59, 75] on icon at bounding box center [57, 74] width 11 height 11
click at [54, 370] on icon at bounding box center [57, 369] width 11 height 11
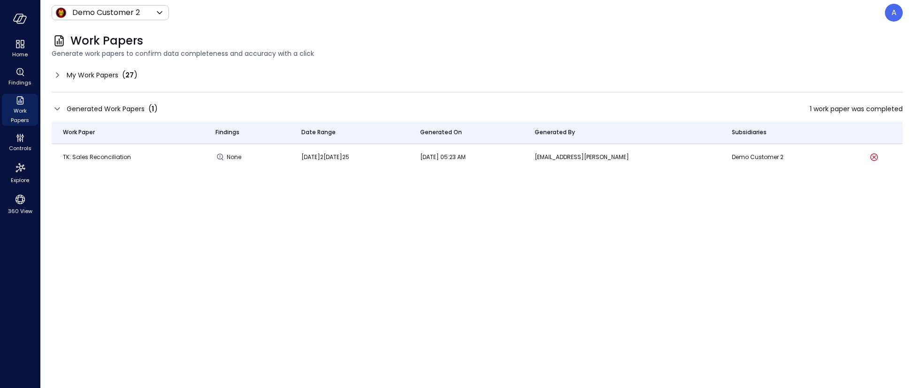
click at [59, 77] on icon at bounding box center [57, 75] width 11 height 11
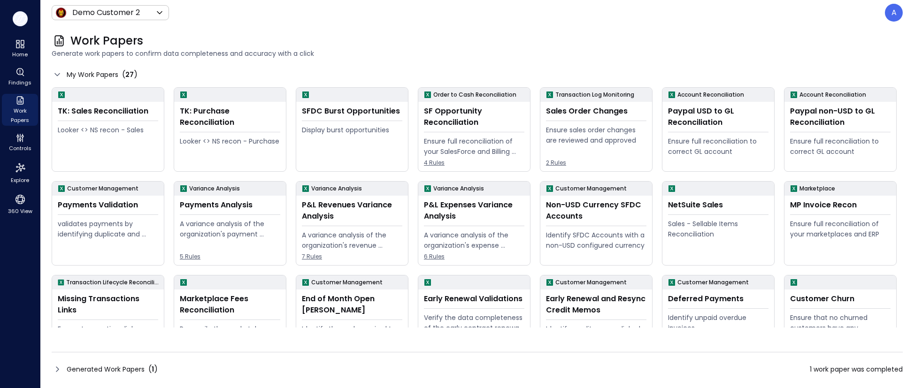
click at [17, 21] on icon "button" at bounding box center [21, 19] width 9 height 7
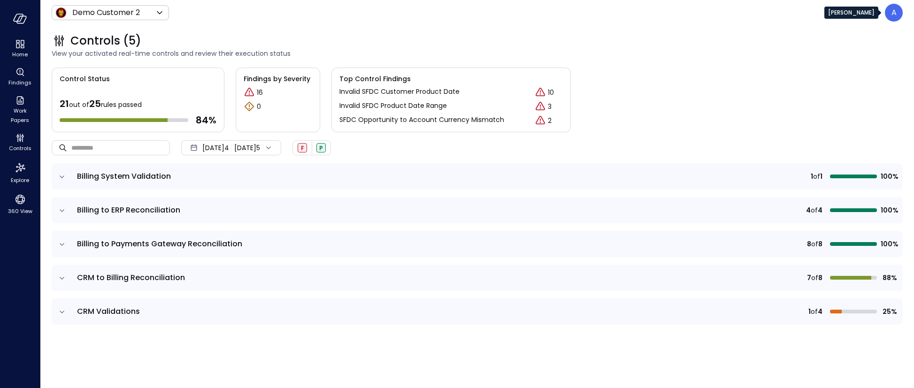
click at [888, 14] on div "A" at bounding box center [894, 13] width 18 height 18
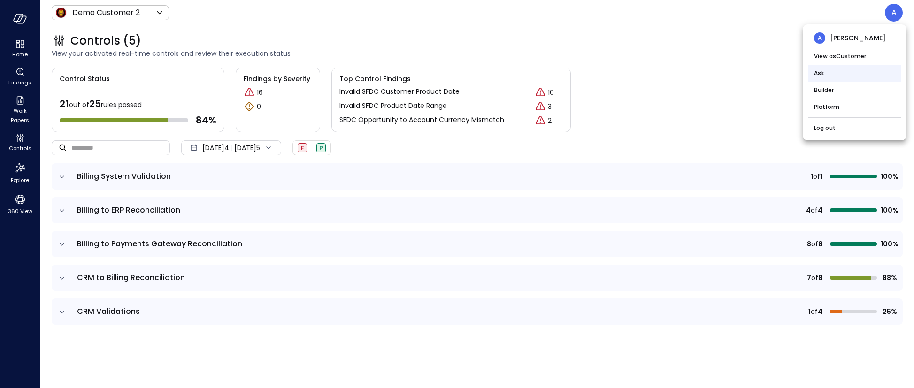
click at [830, 67] on li "Ask" at bounding box center [855, 73] width 93 height 17
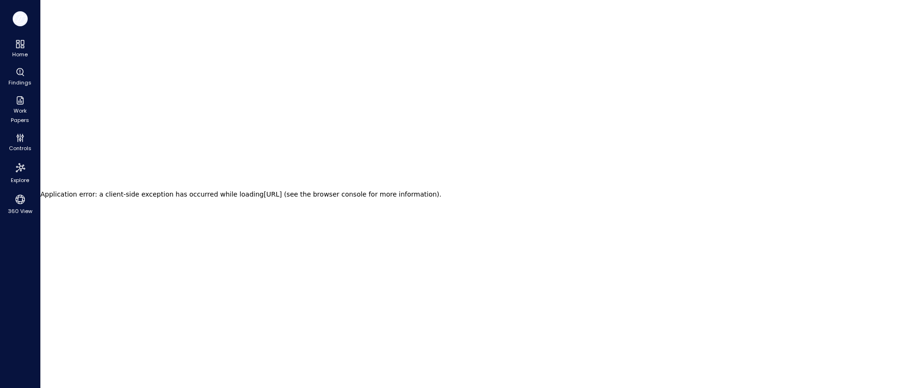
click at [19, 22] on icon "button" at bounding box center [20, 19] width 14 height 10
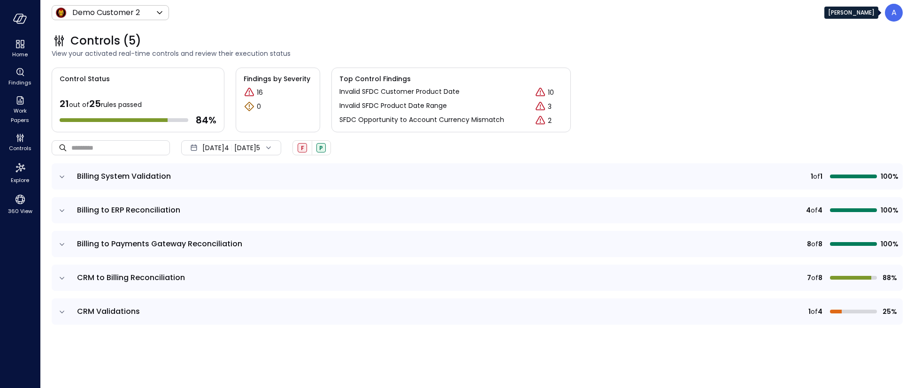
click at [897, 14] on p "A" at bounding box center [894, 12] width 5 height 11
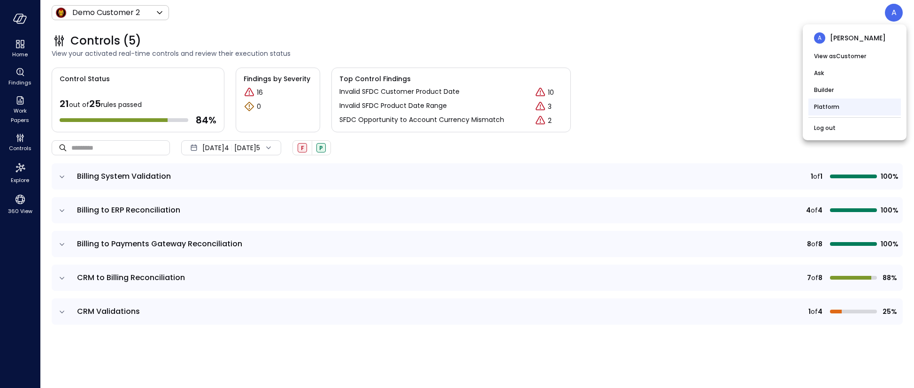
click at [827, 108] on li "Platform" at bounding box center [855, 107] width 93 height 17
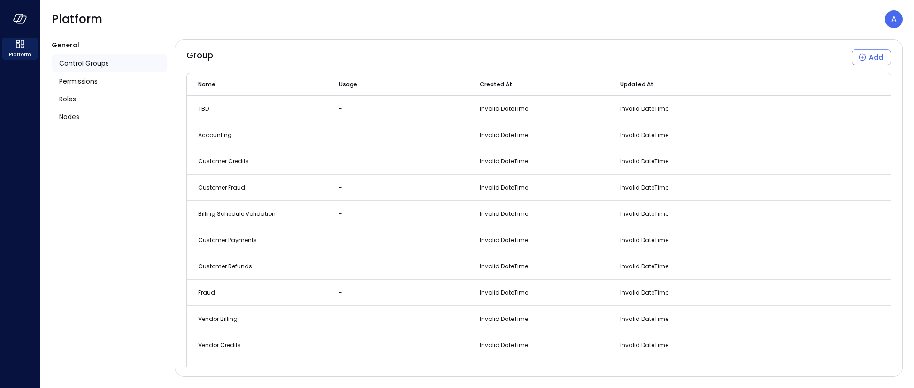
click at [79, 62] on span "Control Groups" at bounding box center [84, 63] width 50 height 10
click at [79, 78] on span "Permissions" at bounding box center [78, 81] width 39 height 10
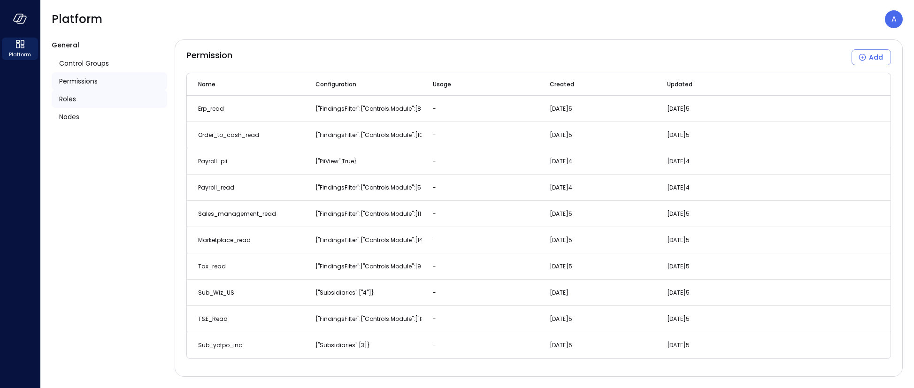
click at [72, 98] on span "Roles" at bounding box center [67, 99] width 17 height 10
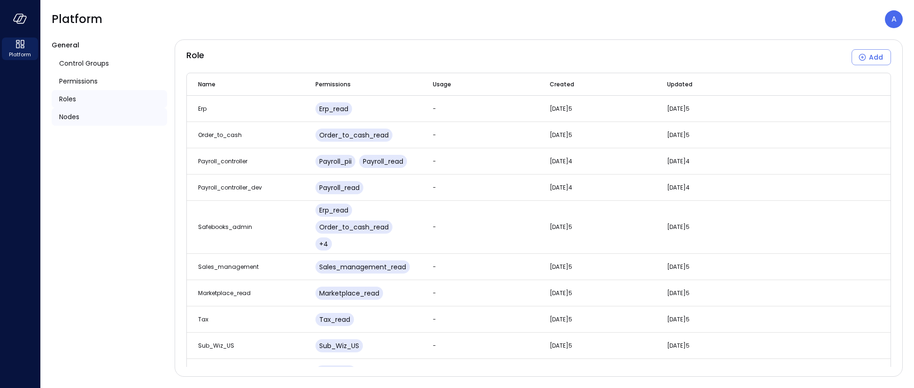
click at [74, 117] on span "Nodes" at bounding box center [69, 117] width 20 height 10
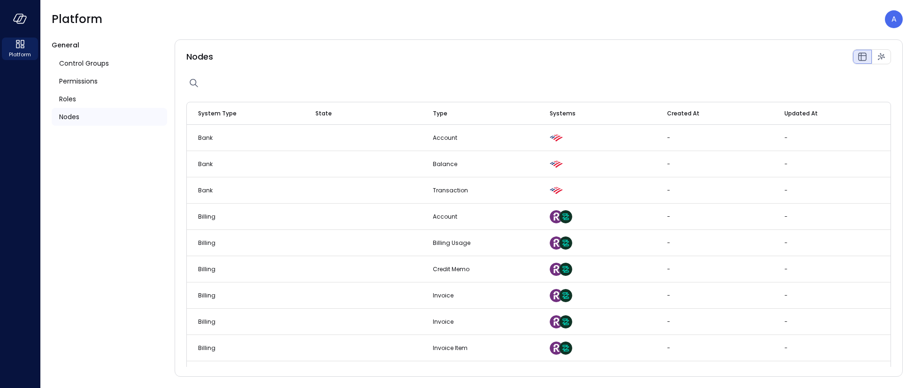
click at [66, 47] on span "General" at bounding box center [66, 44] width 28 height 9
click at [879, 58] on icon "Graph view" at bounding box center [881, 56] width 11 height 11
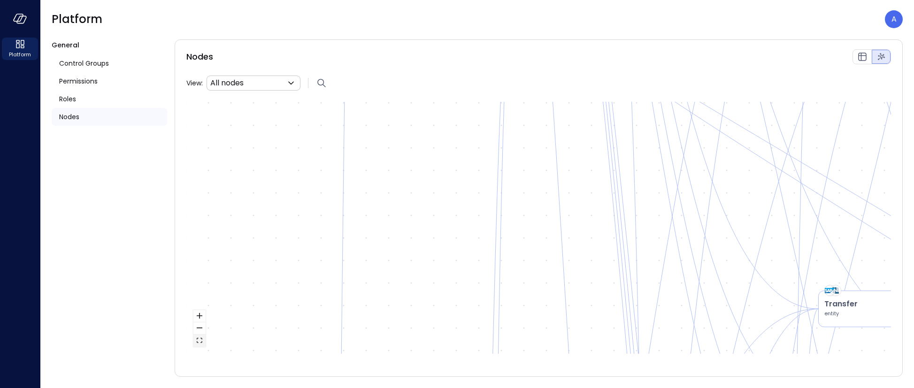
click at [200, 342] on icon "fit view" at bounding box center [200, 340] width 6 height 5
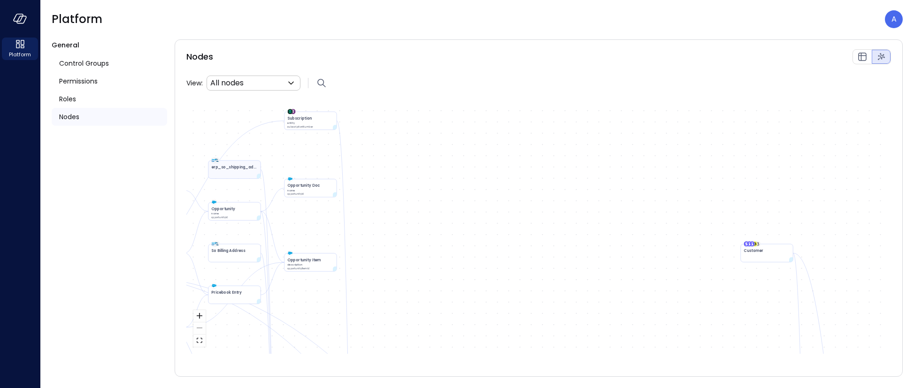
click at [232, 173] on div "erp_so_shipping_address" at bounding box center [235, 170] width 53 height 18
click at [318, 121] on p "entity" at bounding box center [310, 123] width 46 height 4
click at [314, 198] on div "Account Balance Transaction entity Account accountId Billing Usage Credit Memo …" at bounding box center [538, 228] width 705 height 252
click at [236, 216] on p "opportunityId" at bounding box center [225, 218] width 28 height 4
click at [233, 217] on p "opportunityId" at bounding box center [225, 218] width 28 height 4
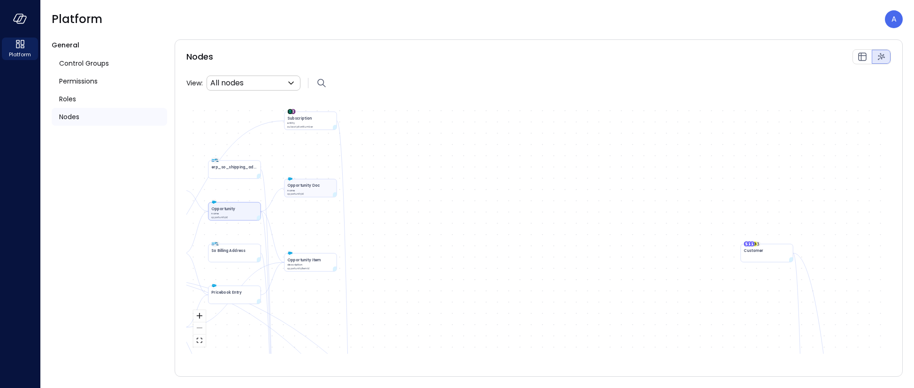
click at [313, 196] on div "Opportunity Doc name opportunityId" at bounding box center [311, 188] width 53 height 18
click at [859, 58] on icon "List view" at bounding box center [863, 57] width 8 height 8
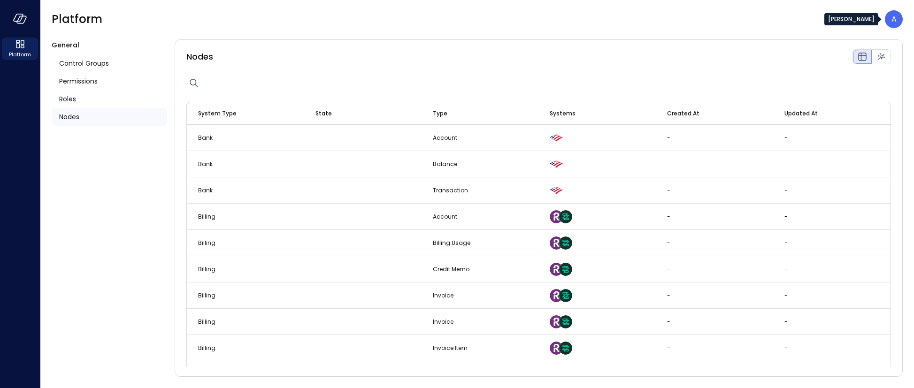
click at [894, 17] on p "A" at bounding box center [894, 19] width 5 height 11
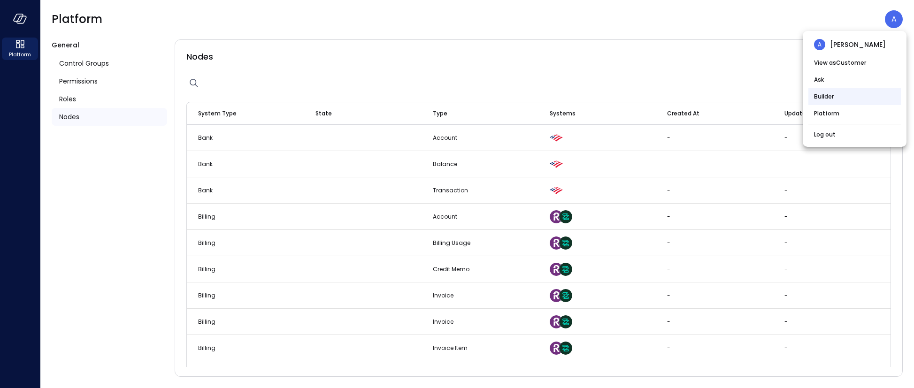
click at [819, 101] on li "Builder" at bounding box center [855, 96] width 93 height 17
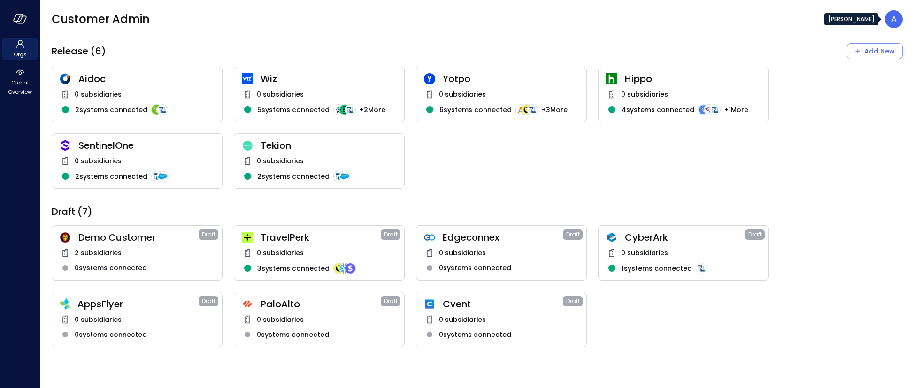
click at [896, 25] on div "A" at bounding box center [894, 19] width 18 height 18
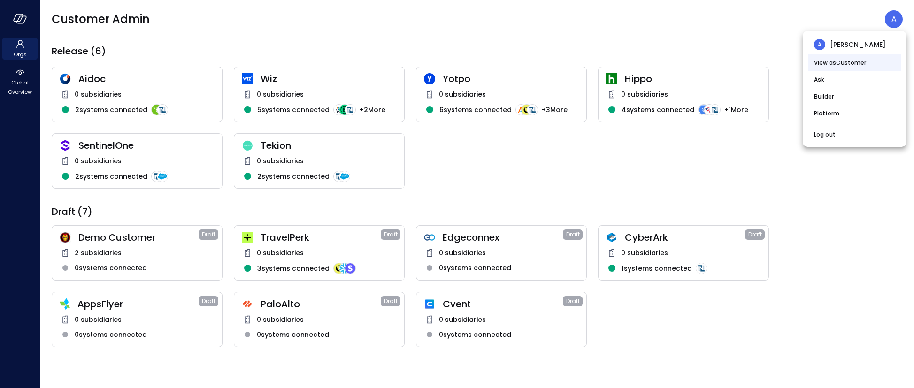
click at [841, 61] on li "View as Customer" at bounding box center [855, 62] width 93 height 17
click at [834, 62] on li "View as Admin" at bounding box center [855, 62] width 93 height 17
click at [835, 63] on li "View as Customer" at bounding box center [855, 62] width 93 height 17
click at [838, 62] on li "View as Admin" at bounding box center [855, 62] width 93 height 17
click at [17, 23] on div at bounding box center [457, 194] width 914 height 388
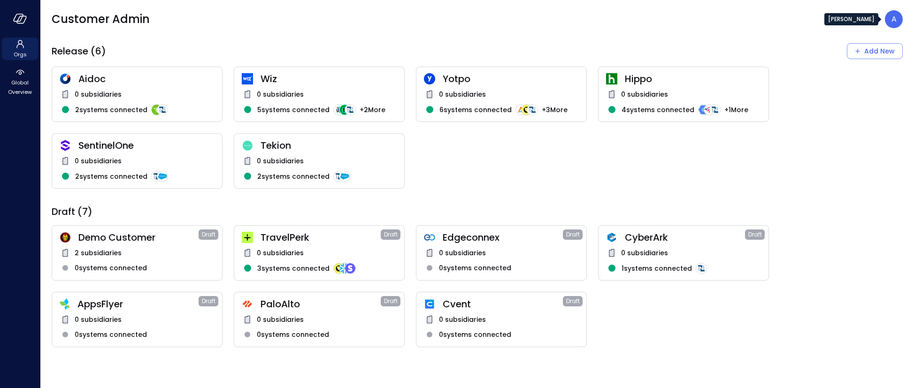
click at [891, 23] on div "A" at bounding box center [894, 19] width 18 height 18
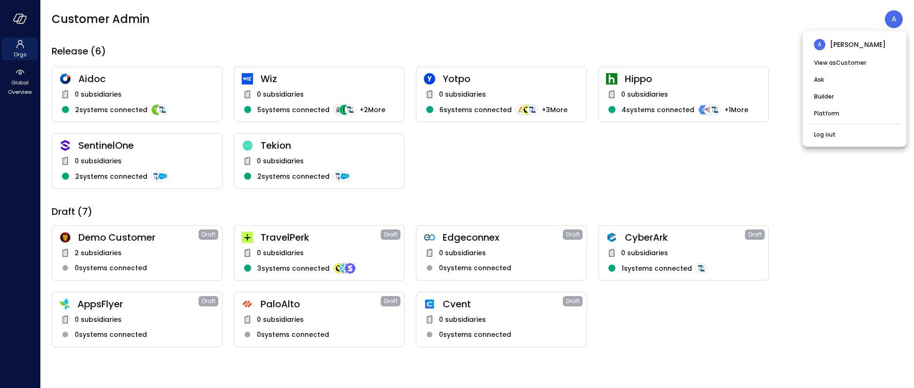
click at [844, 45] on span "[PERSON_NAME]" at bounding box center [858, 44] width 56 height 10
click at [829, 116] on li "Platform" at bounding box center [855, 113] width 93 height 17
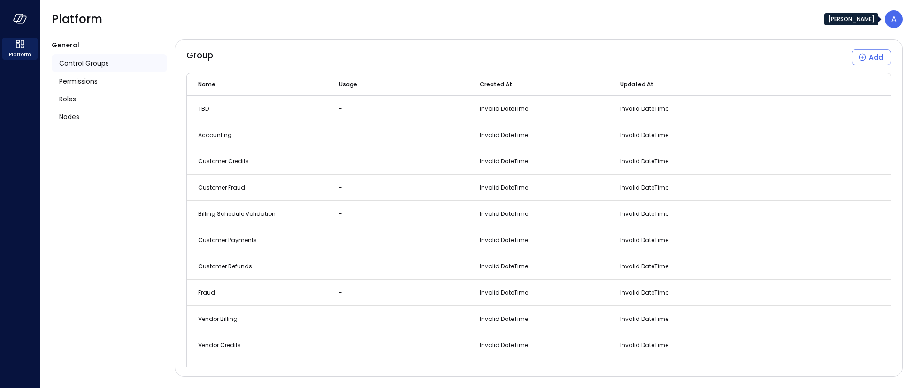
click at [888, 18] on div "A" at bounding box center [894, 19] width 18 height 18
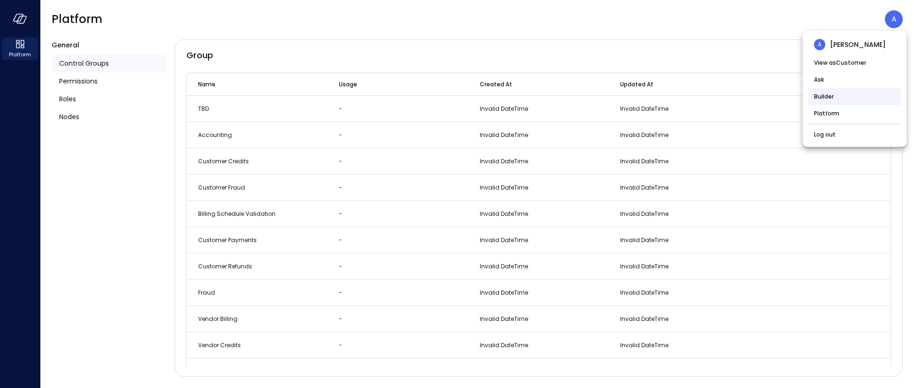
click at [832, 98] on li "Builder" at bounding box center [855, 96] width 93 height 17
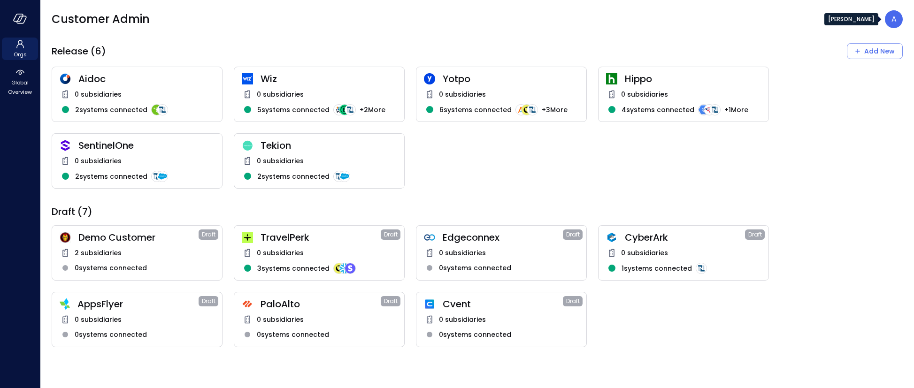
click at [896, 24] on p "A" at bounding box center [894, 19] width 5 height 11
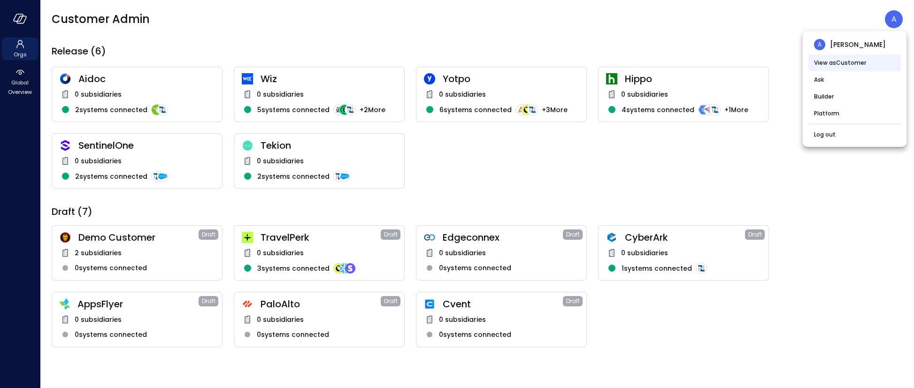
click at [854, 62] on li "View as Customer" at bounding box center [855, 62] width 93 height 17
click at [821, 25] on div at bounding box center [457, 194] width 914 height 388
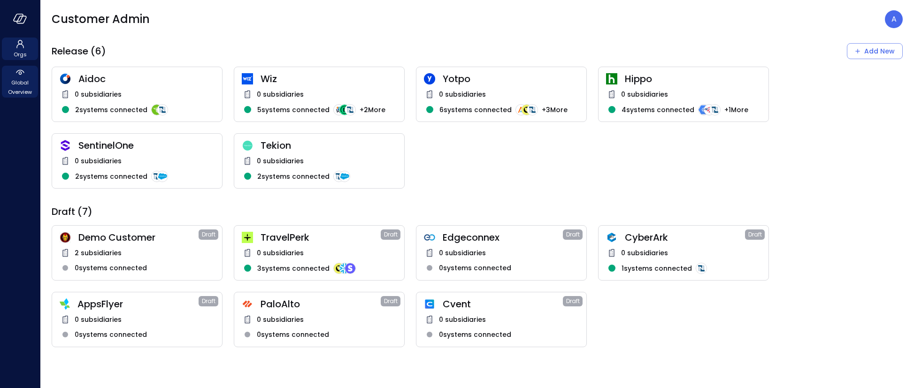
click at [20, 81] on span "Global Overview" at bounding box center [20, 87] width 29 height 19
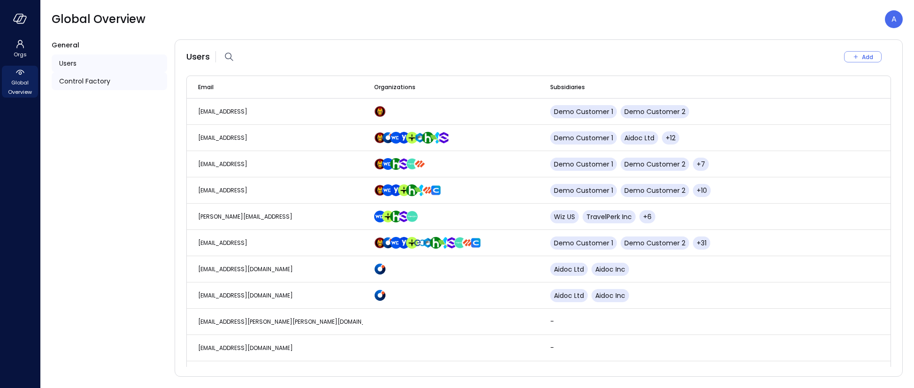
click at [85, 83] on span "Control Factory" at bounding box center [84, 81] width 51 height 10
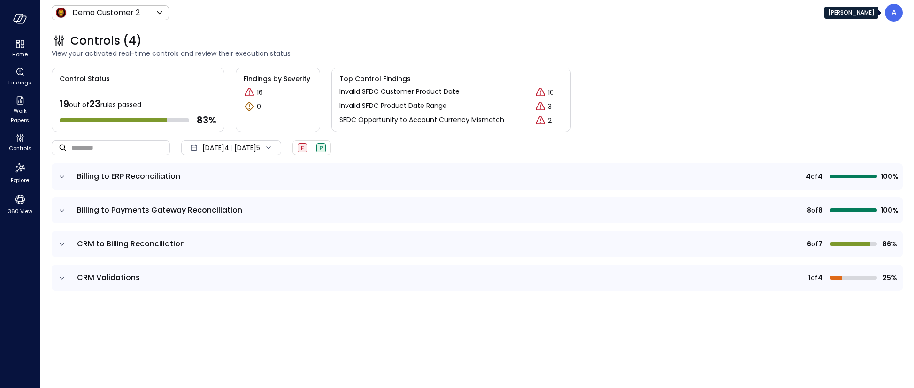
click at [892, 13] on p "A" at bounding box center [894, 12] width 5 height 11
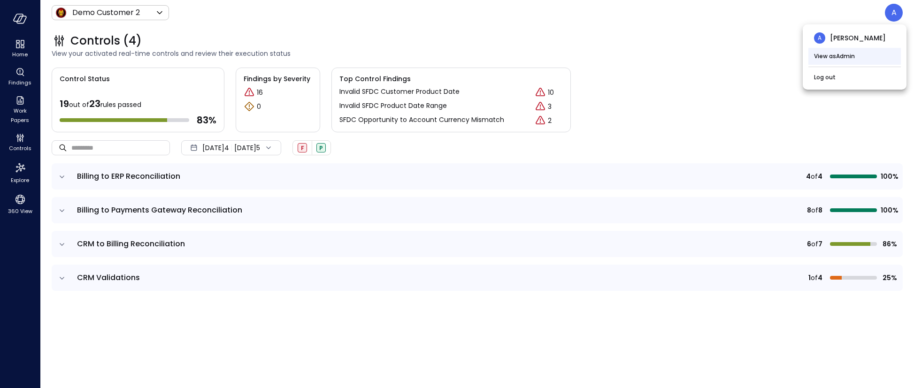
click at [847, 54] on li "View as Admin" at bounding box center [855, 56] width 93 height 17
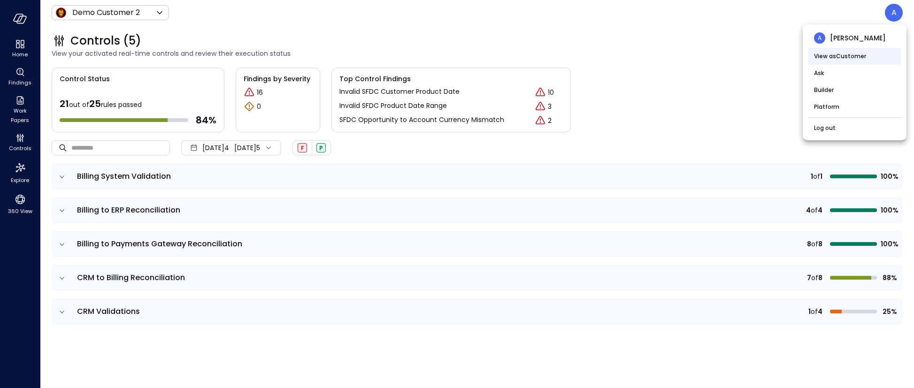
click at [838, 58] on li "View as Customer" at bounding box center [855, 56] width 93 height 17
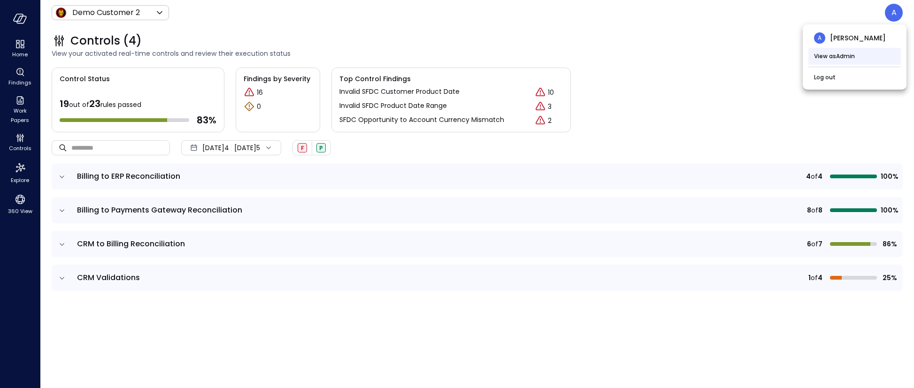
click at [838, 58] on li "View as Admin" at bounding box center [855, 56] width 93 height 17
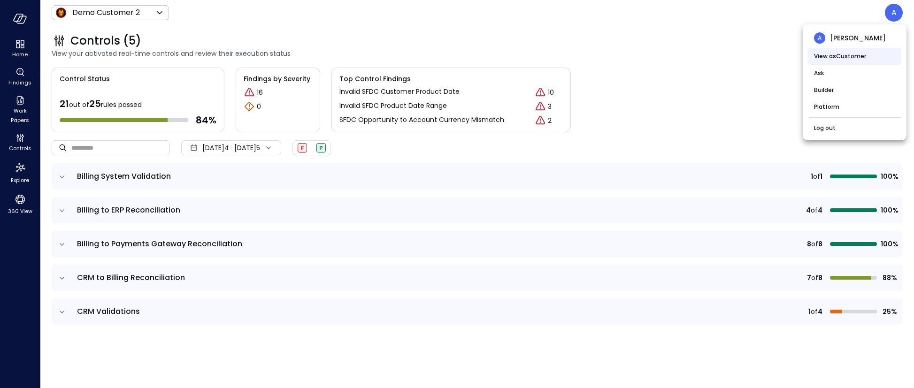
click at [838, 58] on li "View as Customer" at bounding box center [855, 56] width 93 height 17
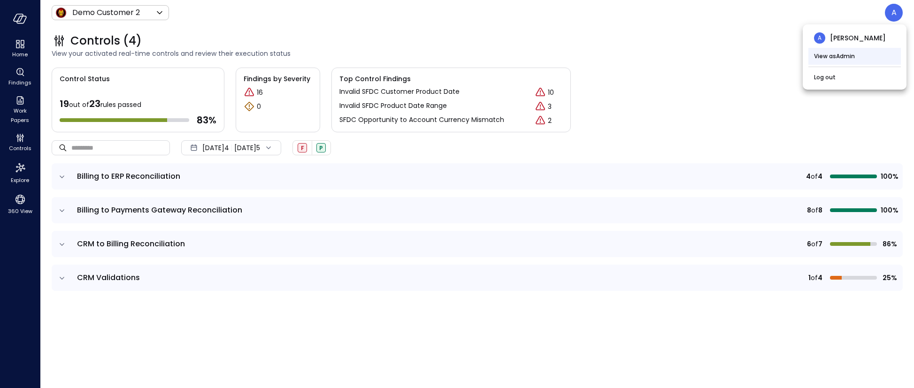
click at [838, 58] on li "View as Admin" at bounding box center [855, 56] width 93 height 17
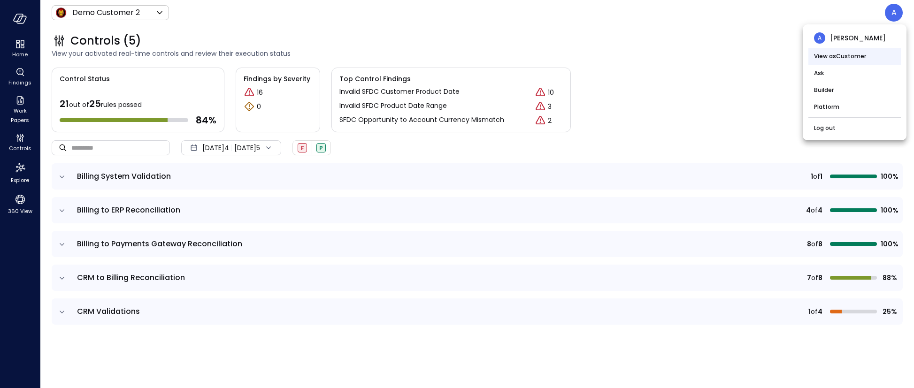
click at [838, 58] on li "View as Customer" at bounding box center [855, 56] width 93 height 17
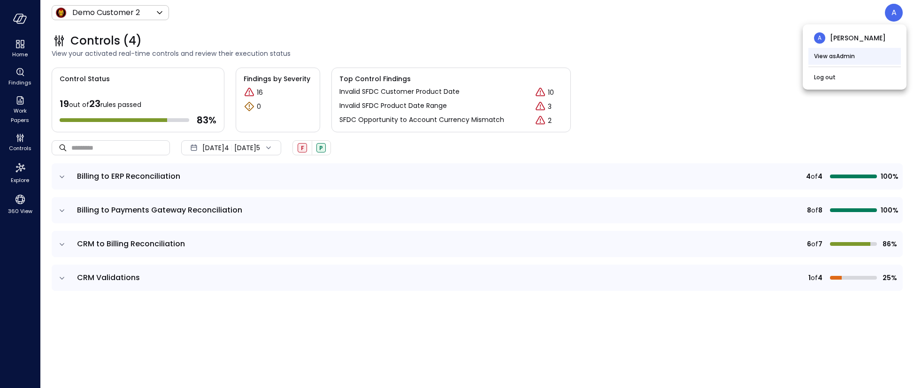
click at [838, 58] on li "View as Admin" at bounding box center [855, 56] width 93 height 17
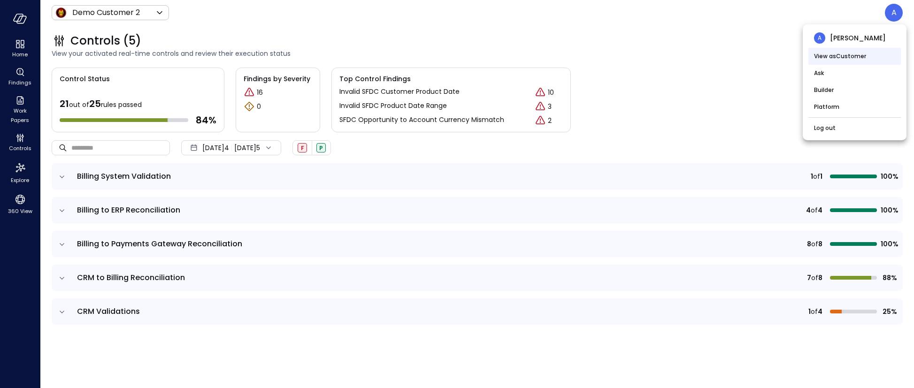
click at [838, 58] on li "View as Customer" at bounding box center [855, 56] width 93 height 17
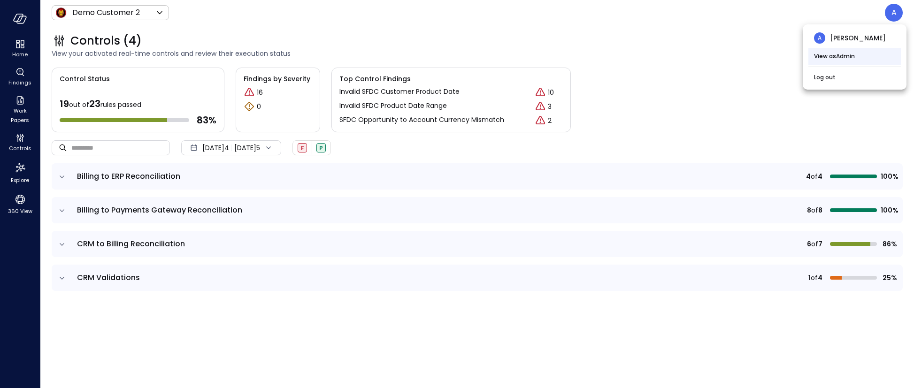
click at [838, 58] on li "View as Admin" at bounding box center [855, 56] width 93 height 17
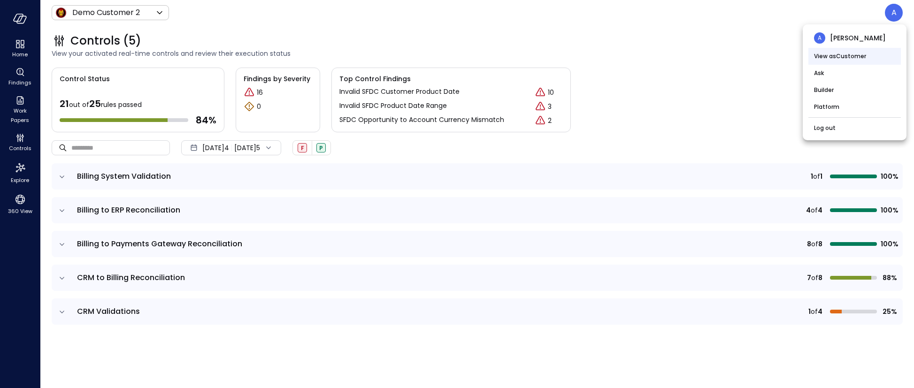
click at [838, 58] on li "View as Customer" at bounding box center [855, 56] width 93 height 17
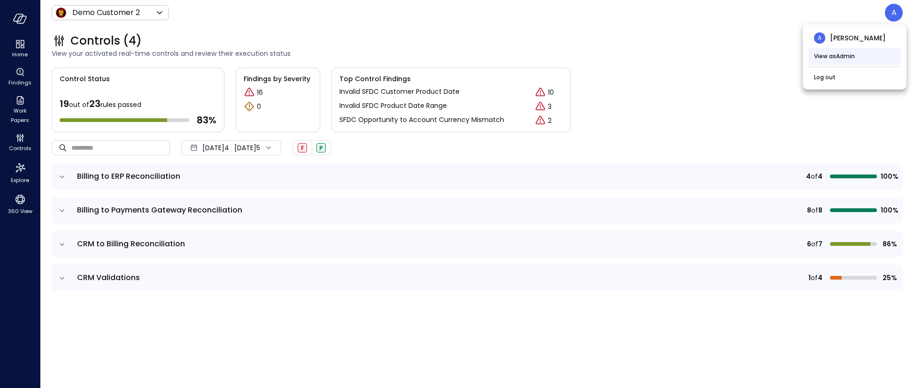
click at [838, 58] on li "View as Admin" at bounding box center [855, 56] width 93 height 17
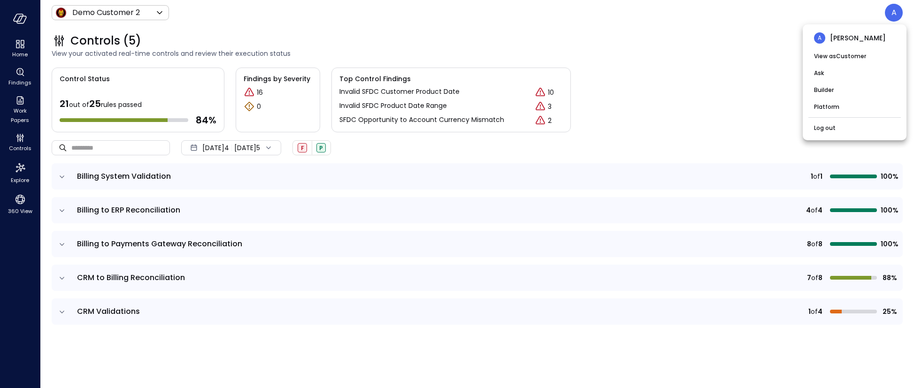
click at [840, 41] on span "[PERSON_NAME]" at bounding box center [858, 38] width 56 height 10
click at [830, 103] on li "Platform" at bounding box center [855, 107] width 93 height 17
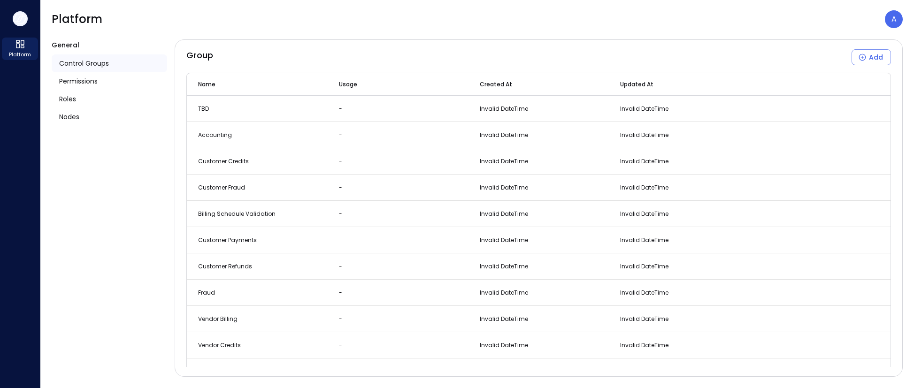
click at [19, 21] on icon "button" at bounding box center [18, 17] width 9 height 7
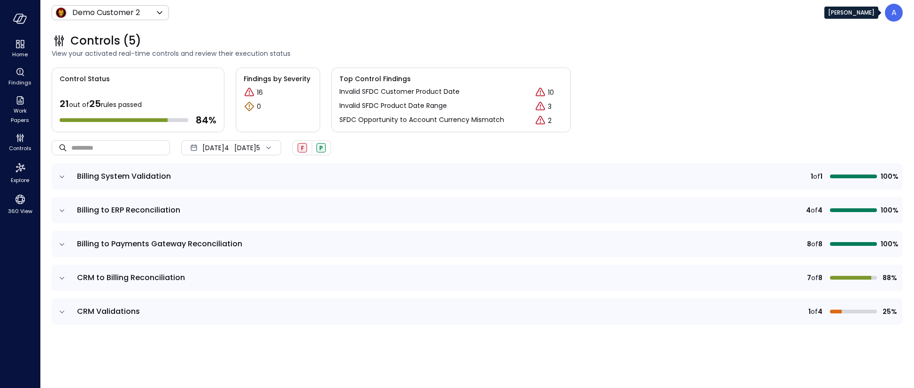
click at [892, 12] on p "A" at bounding box center [894, 12] width 5 height 11
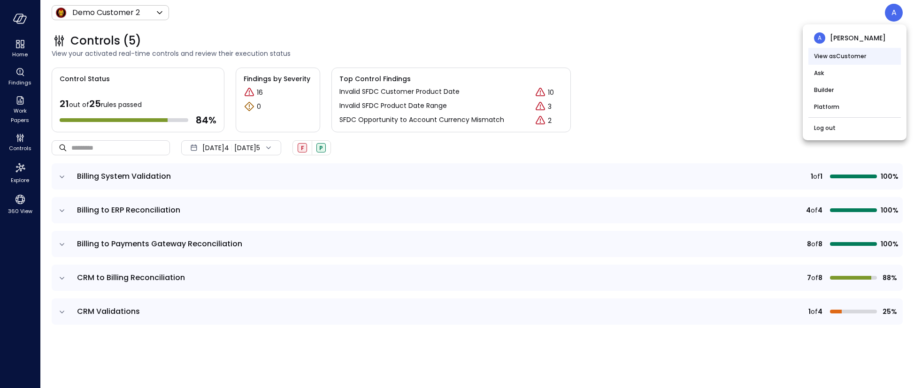
click at [829, 57] on li "View as Customer" at bounding box center [855, 56] width 93 height 17
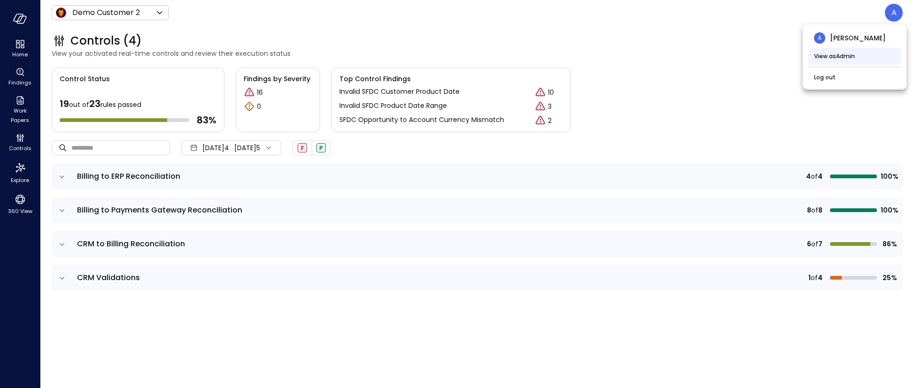
click at [856, 59] on li "View as Admin" at bounding box center [855, 56] width 93 height 17
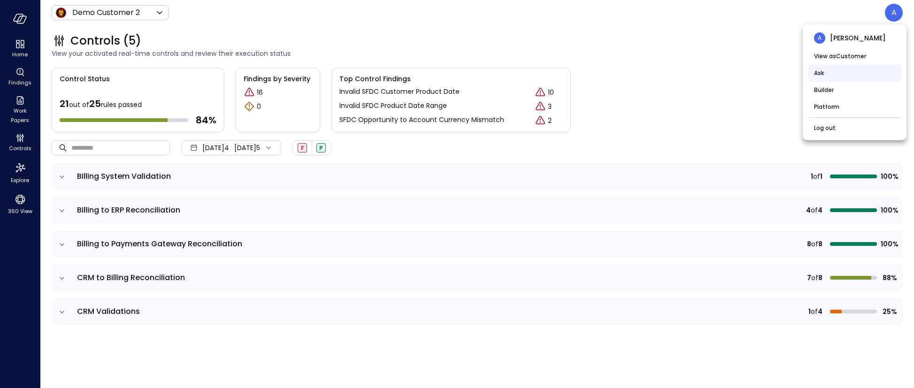
click at [829, 73] on li "Ask" at bounding box center [855, 73] width 93 height 17
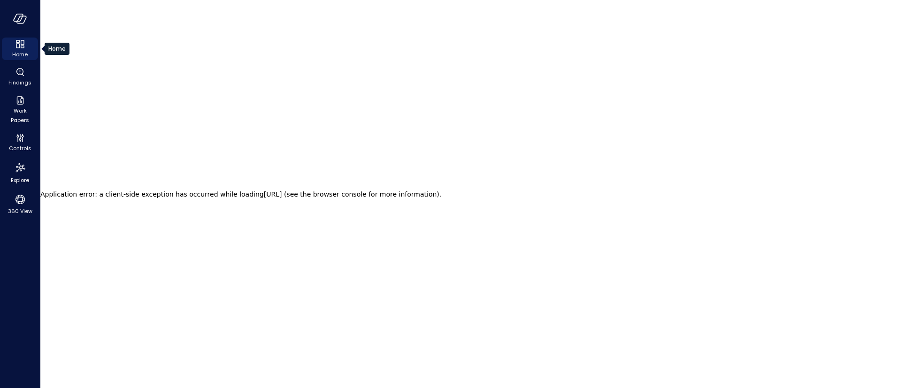
click at [25, 46] on icon "Home" at bounding box center [20, 44] width 11 height 11
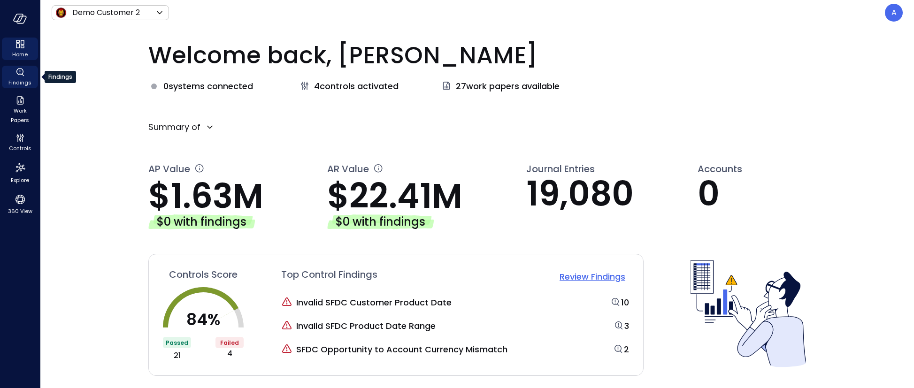
click at [23, 74] on icon "Findings" at bounding box center [20, 72] width 11 height 11
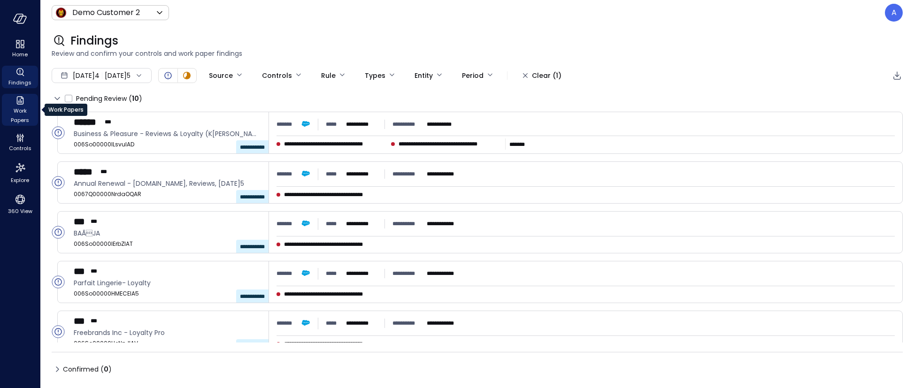
click at [23, 100] on icon "Work Papers" at bounding box center [19, 100] width 7 height 8
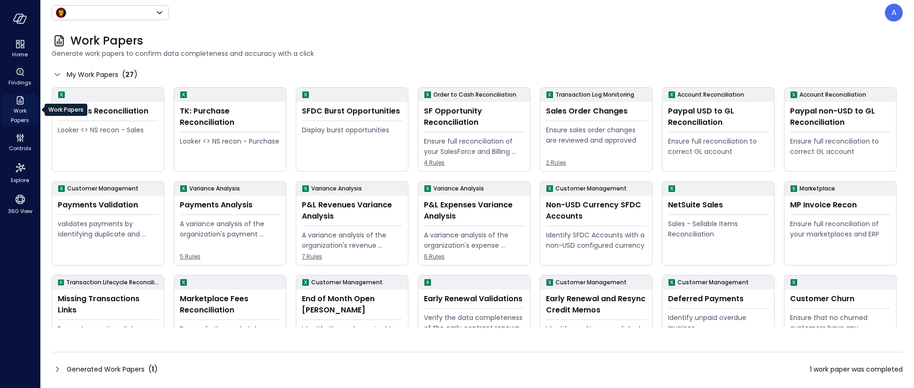
type input "*****"
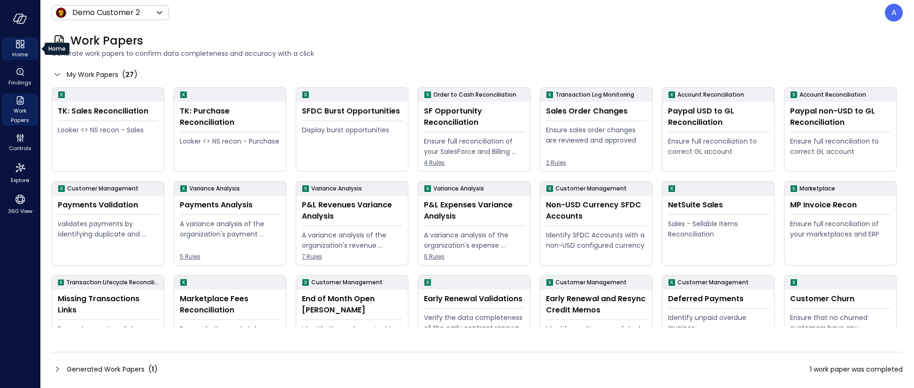
click at [23, 46] on icon "Home" at bounding box center [23, 47] width 4 height 3
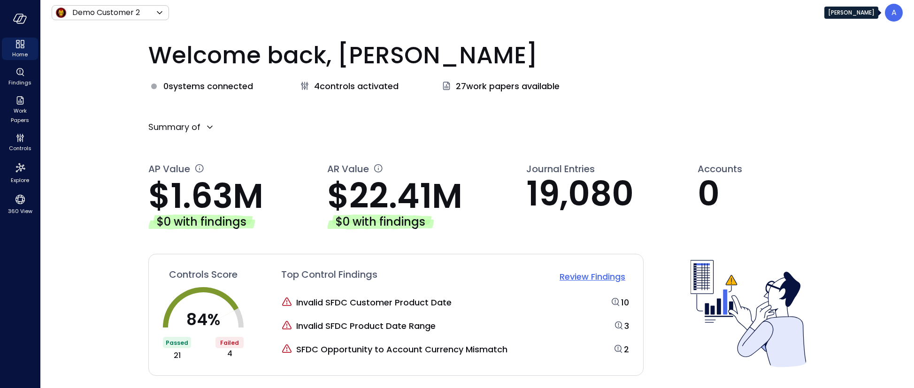
click at [903, 12] on div "A" at bounding box center [894, 13] width 18 height 18
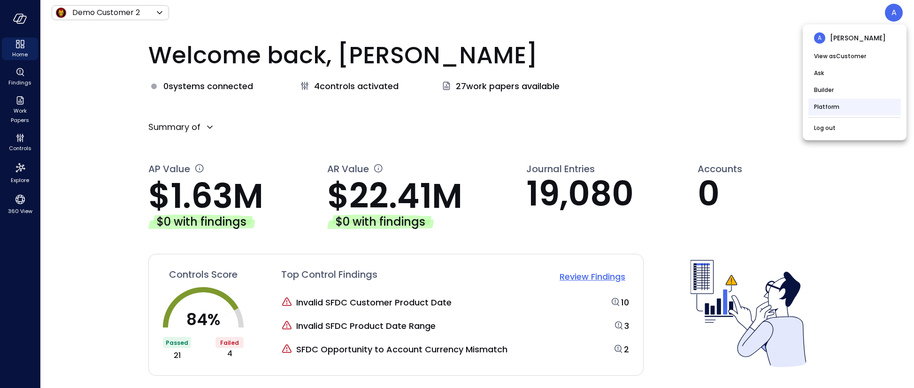
click at [827, 105] on li "Platform" at bounding box center [855, 107] width 93 height 17
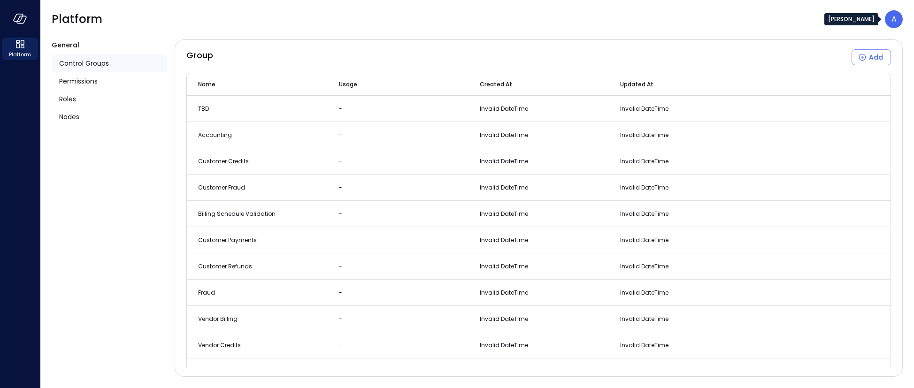
click at [896, 19] on p "A" at bounding box center [894, 19] width 5 height 11
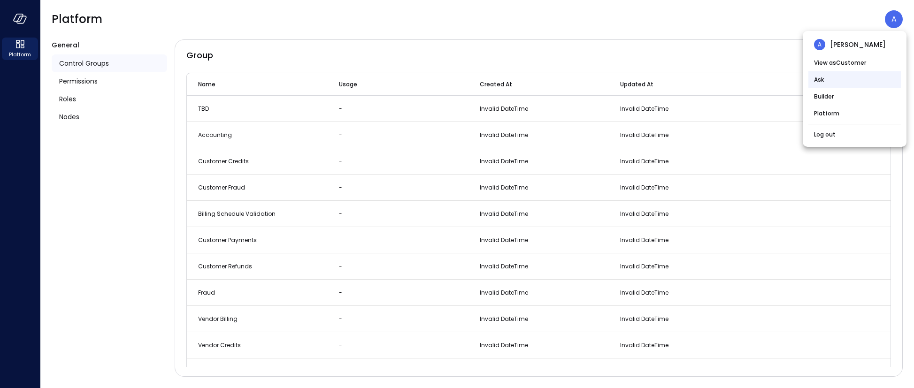
click at [842, 80] on li "Ask" at bounding box center [855, 79] width 93 height 17
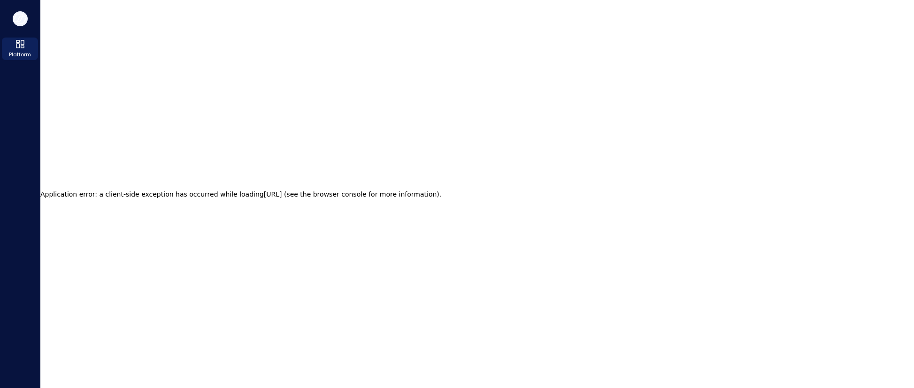
click at [23, 18] on icon "button" at bounding box center [20, 19] width 14 height 10
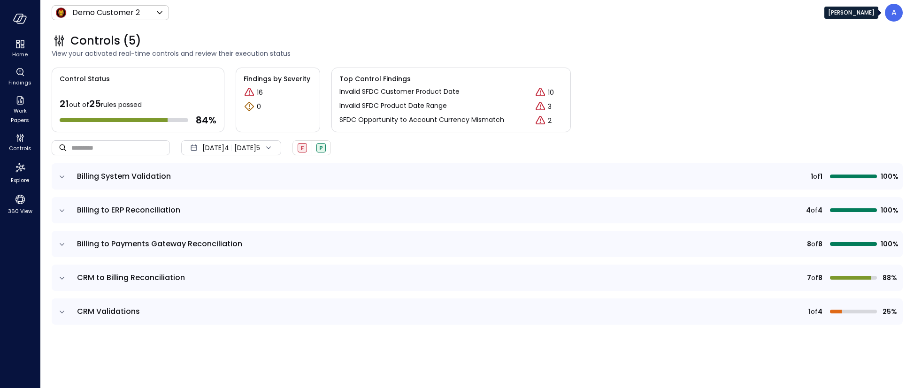
click at [898, 16] on div "A" at bounding box center [894, 13] width 18 height 18
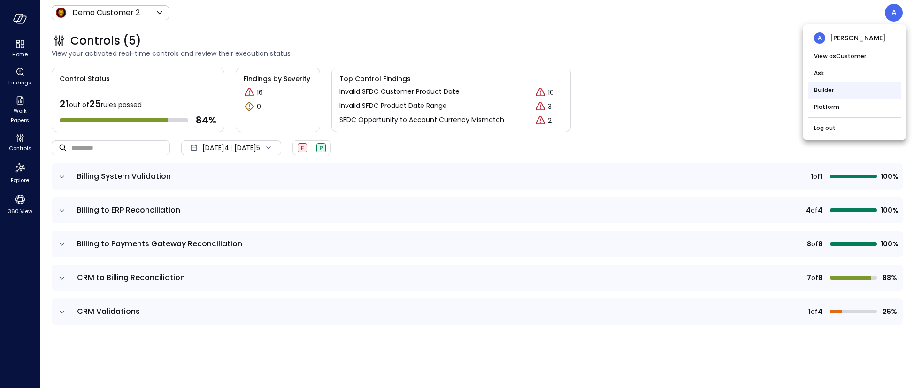
click at [824, 91] on li "Builder" at bounding box center [855, 90] width 93 height 17
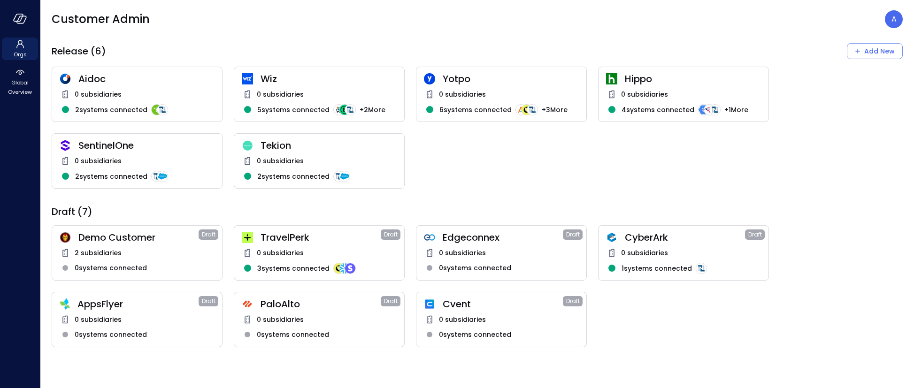
click at [669, 109] on span "4 systems connected" at bounding box center [658, 110] width 73 height 10
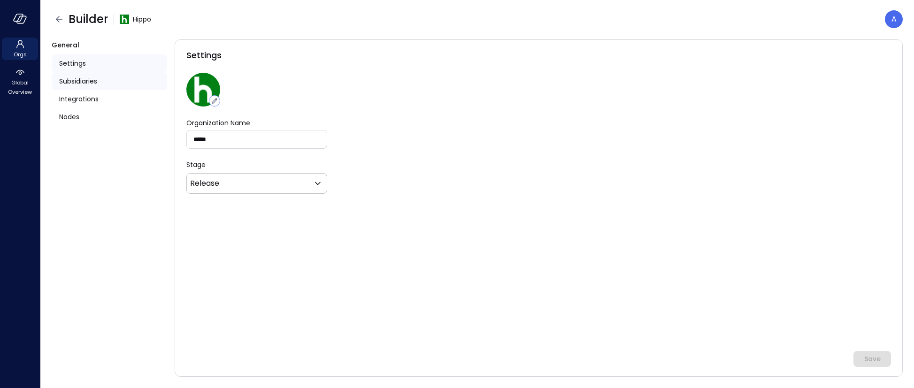
click at [78, 82] on span "Subsidiaries" at bounding box center [78, 81] width 38 height 10
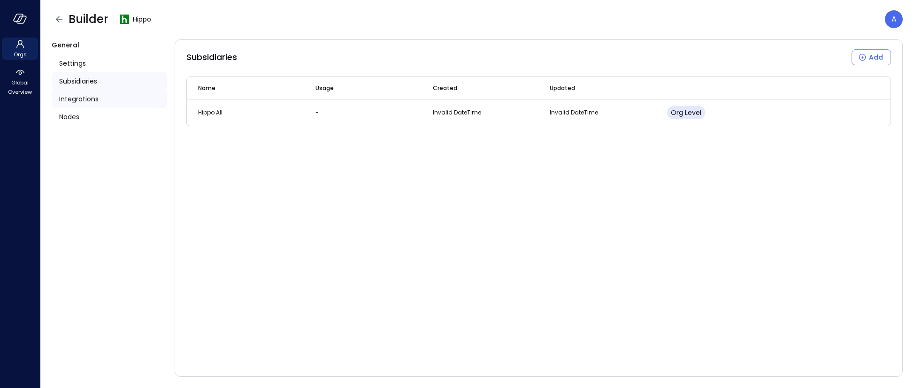
click at [78, 98] on span "Integrations" at bounding box center [78, 99] width 39 height 10
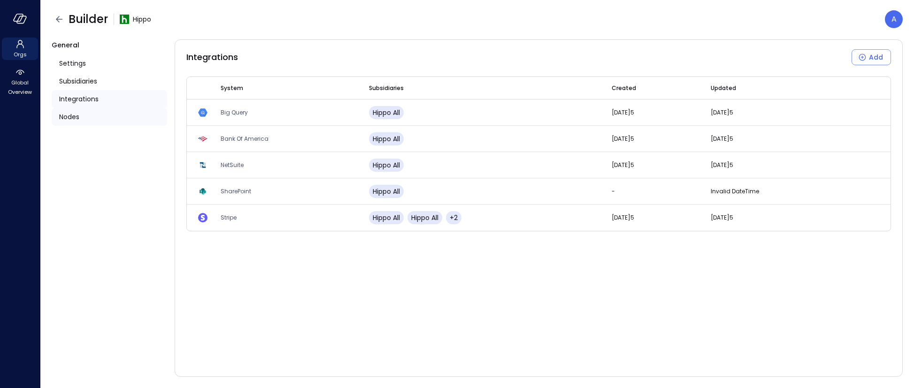
click at [75, 116] on span "Nodes" at bounding box center [69, 117] width 20 height 10
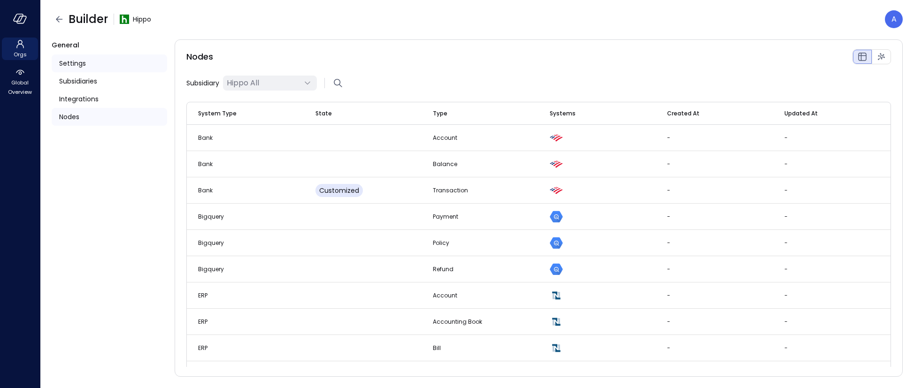
click at [77, 60] on span "Settings" at bounding box center [72, 63] width 27 height 10
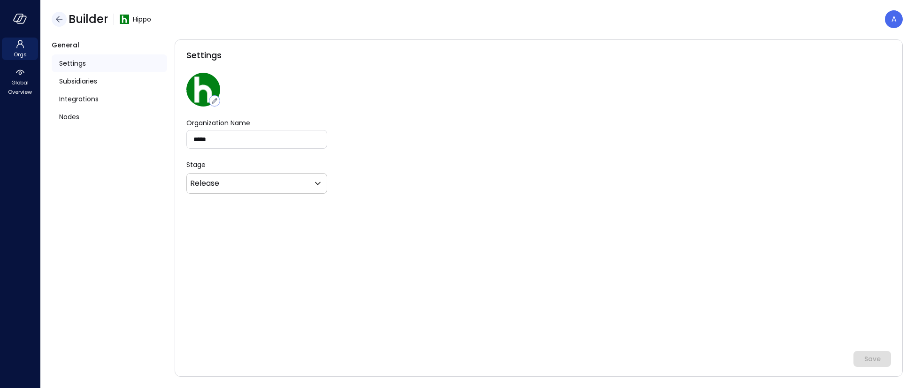
click at [61, 21] on icon "button" at bounding box center [59, 19] width 11 height 11
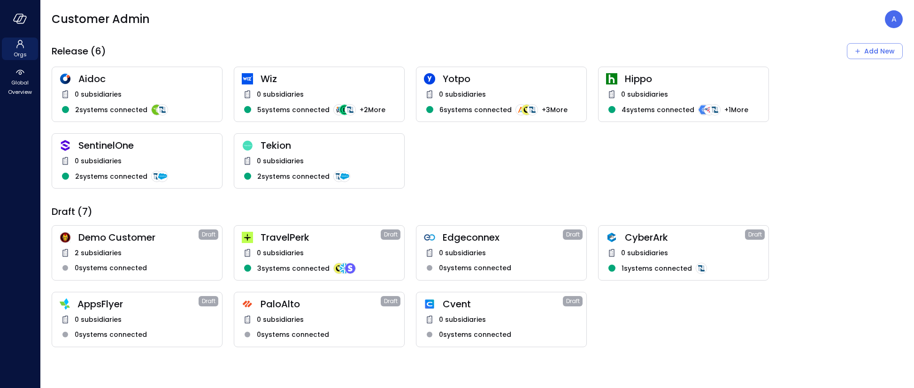
click at [650, 88] on div "Hippo 0 subsidiaries 4 systems connected + 1 More" at bounding box center [683, 94] width 171 height 55
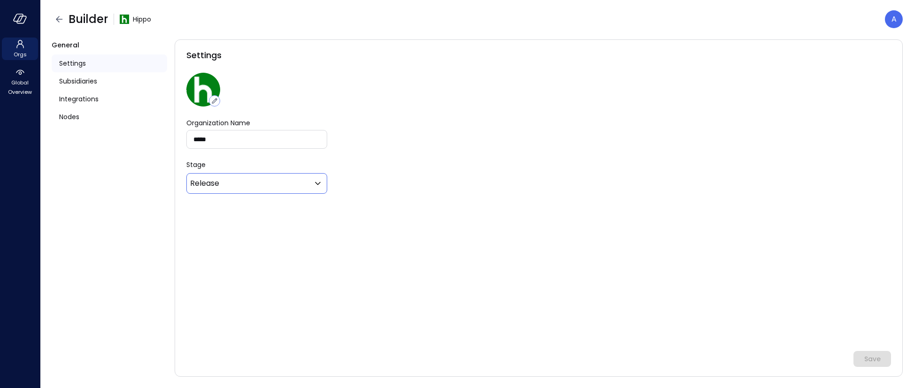
click at [321, 184] on icon at bounding box center [317, 183] width 11 height 11
click at [419, 171] on div at bounding box center [457, 194] width 914 height 388
click at [93, 82] on span "Subsidiaries" at bounding box center [78, 81] width 38 height 10
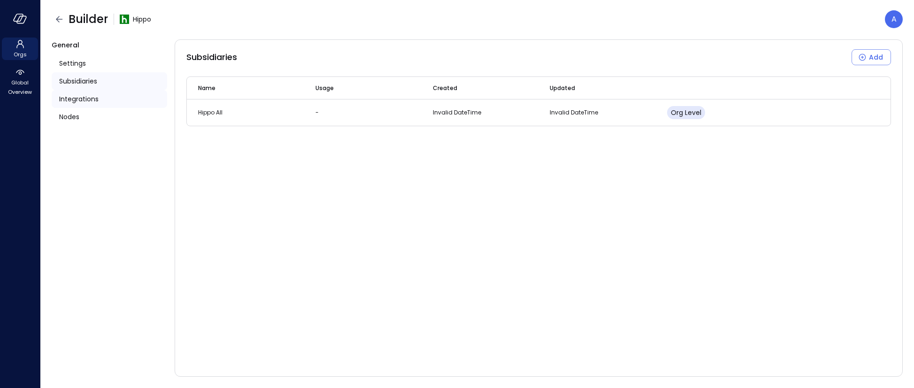
click at [82, 96] on span "Integrations" at bounding box center [78, 99] width 39 height 10
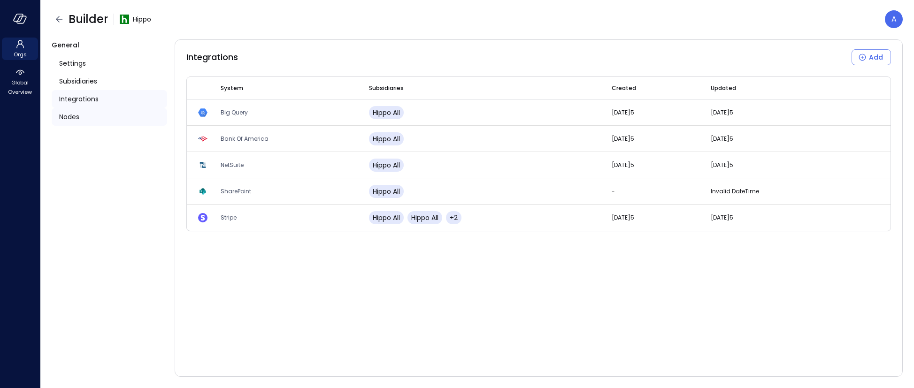
click at [70, 120] on span "Nodes" at bounding box center [69, 117] width 20 height 10
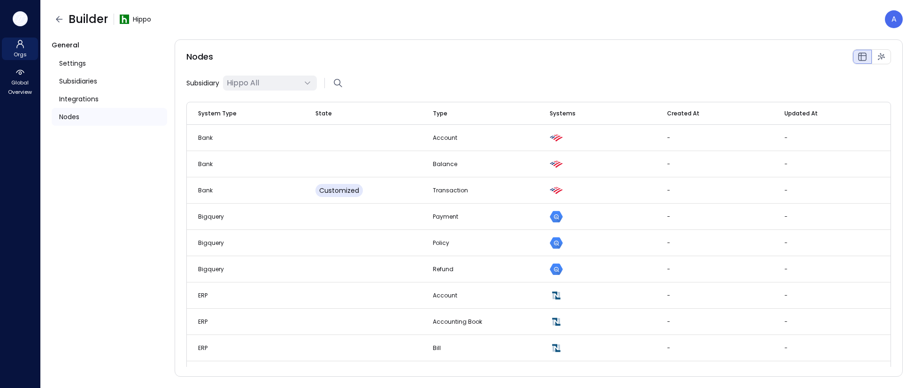
click at [24, 21] on icon "button" at bounding box center [21, 19] width 9 height 7
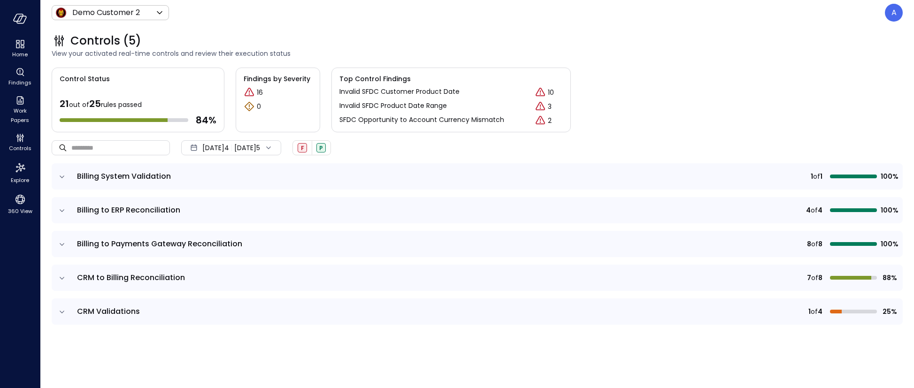
click at [408, 27] on div "Controls (5) View your activated real-time controls and review their execution …" at bounding box center [471, 45] width 863 height 41
